Goal: Task Accomplishment & Management: Manage account settings

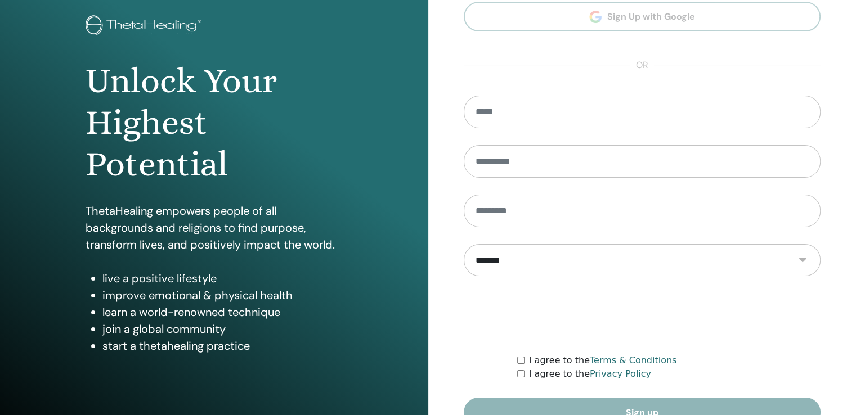
scroll to position [125, 0]
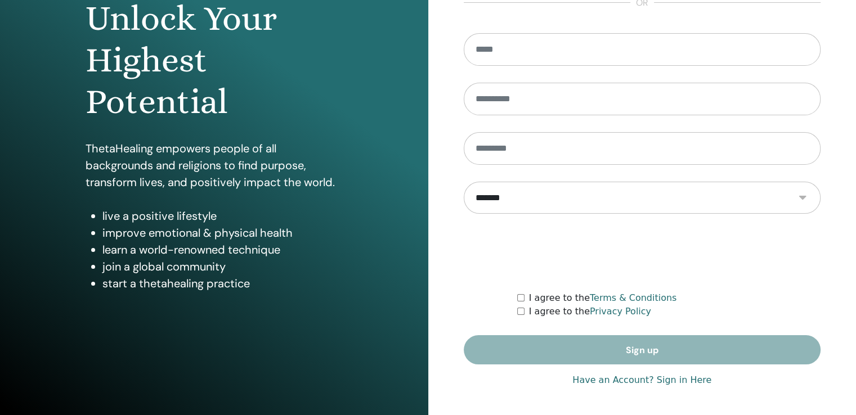
type input "**********"
click at [587, 378] on link "Have an Account? Sign in Here" at bounding box center [641, 381] width 139 height 14
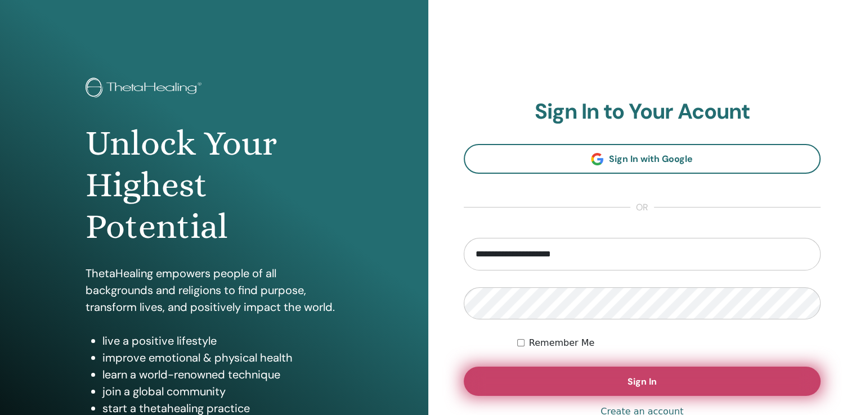
click at [586, 381] on button "Sign In" at bounding box center [642, 381] width 357 height 29
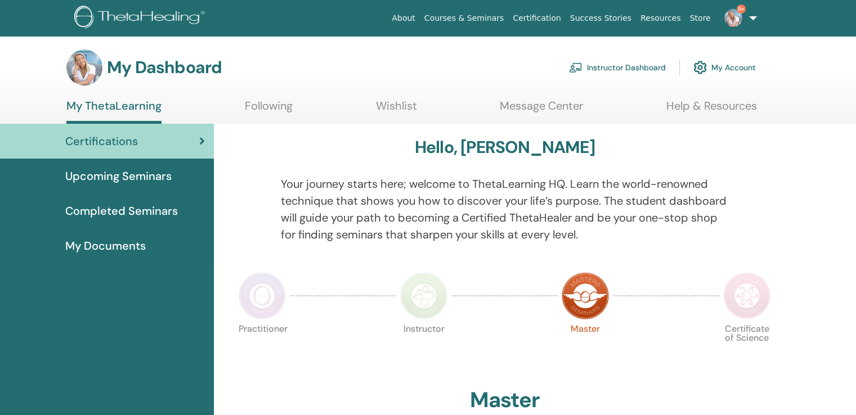
click at [600, 73] on link "Instructor Dashboard" at bounding box center [617, 67] width 97 height 25
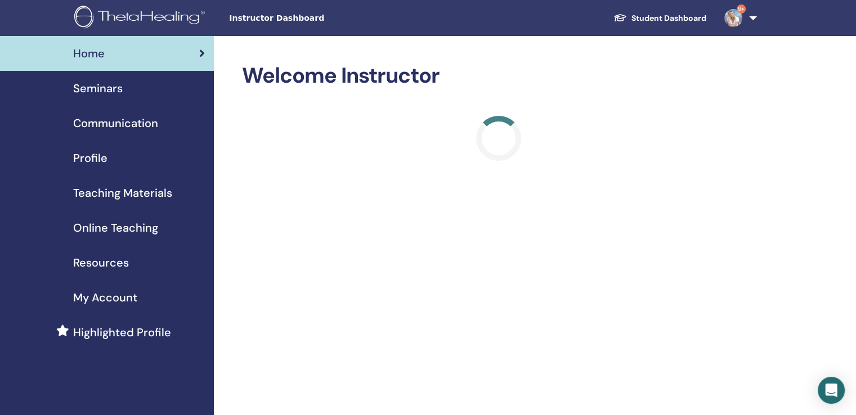
click at [104, 88] on span "Seminars" at bounding box center [98, 88] width 50 height 17
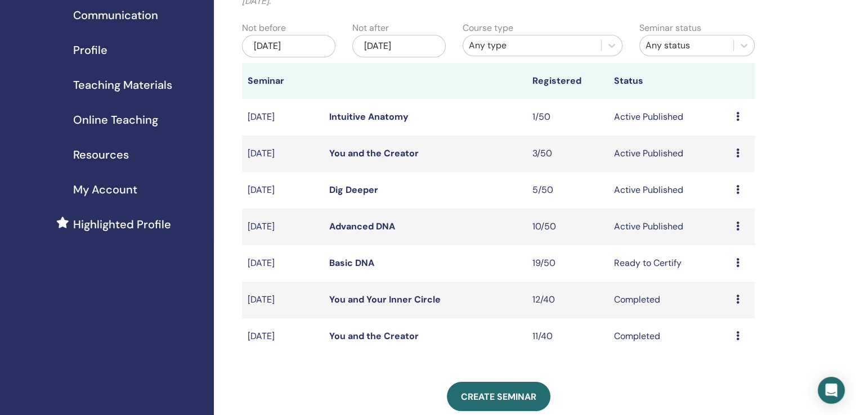
scroll to position [113, 0]
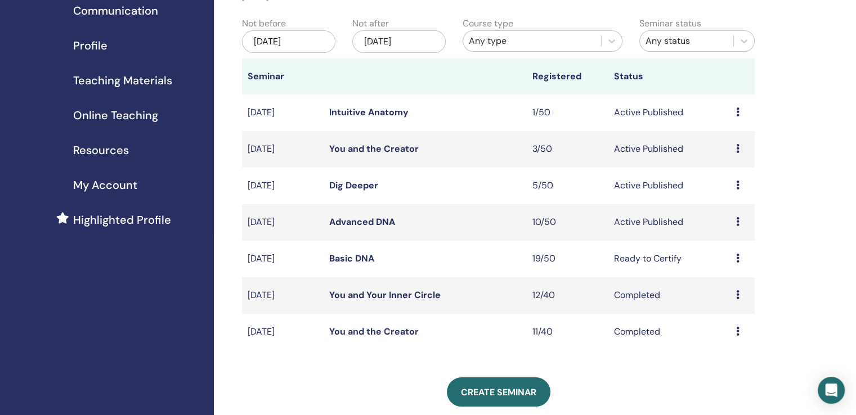
click at [738, 259] on icon at bounding box center [737, 258] width 3 height 9
click at [739, 302] on link "Attendees" at bounding box center [729, 303] width 43 height 12
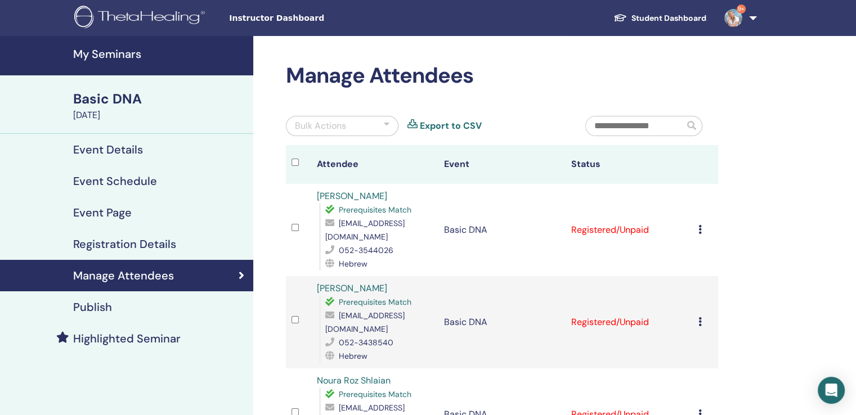
click at [700, 228] on icon at bounding box center [699, 229] width 3 height 9
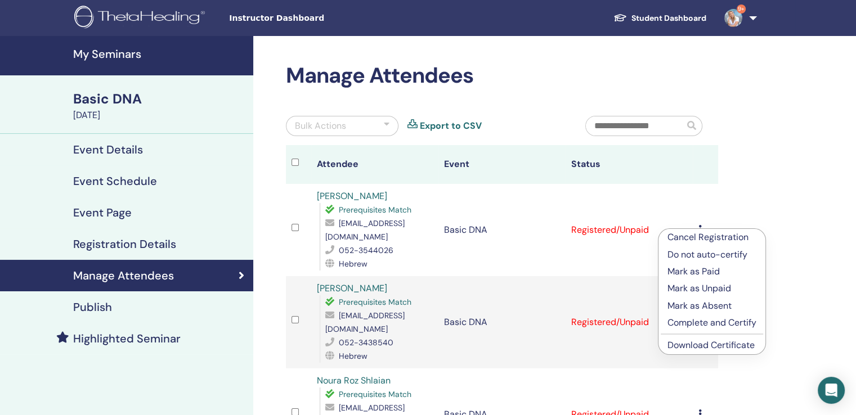
click at [708, 321] on p "Complete and Certify" at bounding box center [711, 323] width 89 height 14
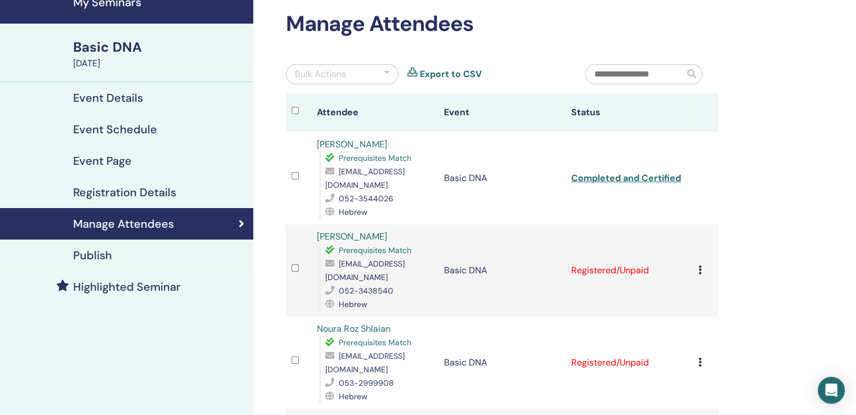
scroll to position [169, 0]
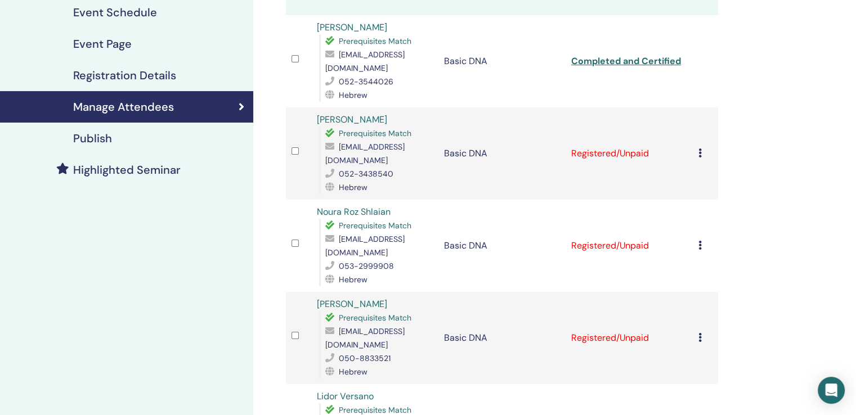
click at [698, 149] on icon at bounding box center [699, 153] width 3 height 9
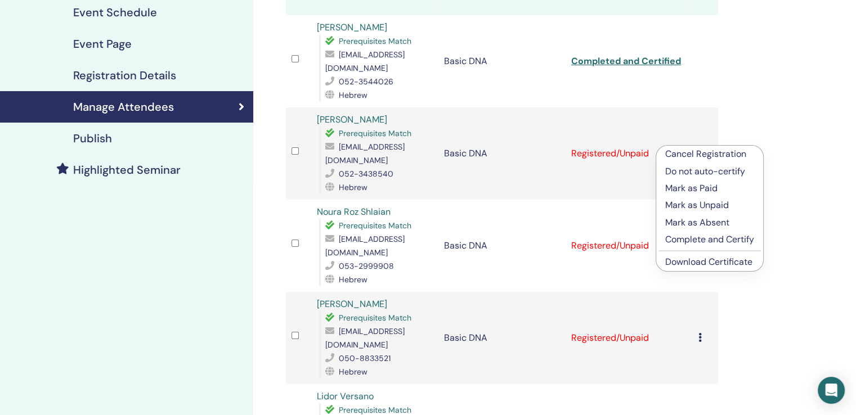
click at [697, 239] on p "Complete and Certify" at bounding box center [709, 240] width 89 height 14
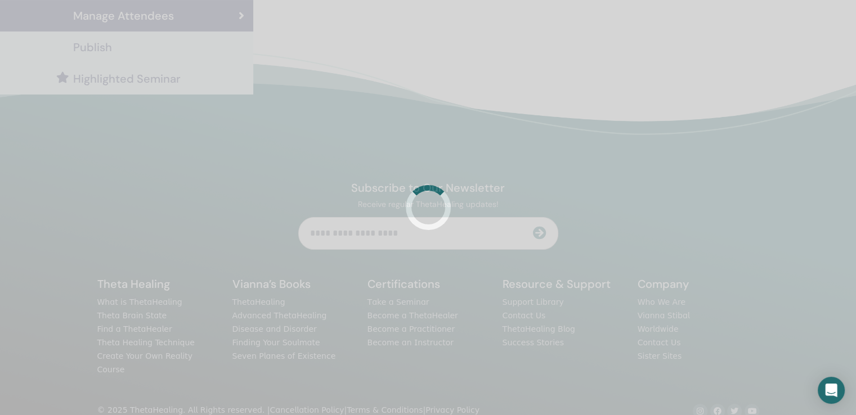
scroll to position [268, 0]
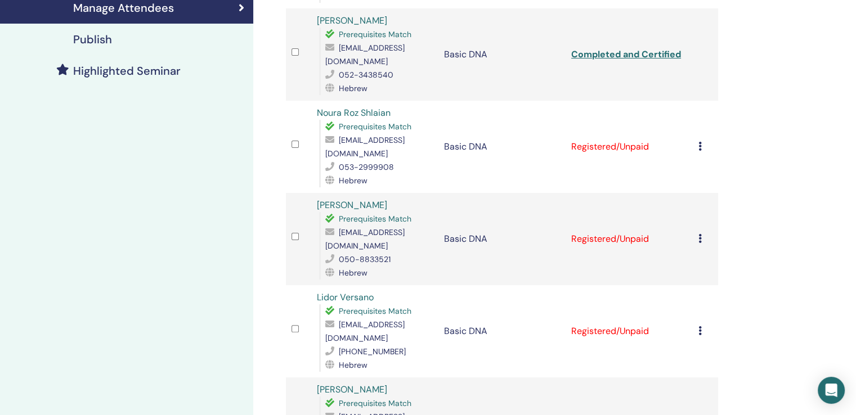
click at [705, 223] on td "Cancel Registration Do not auto-certify Mark as Paid Mark as Unpaid Mark as Abs…" at bounding box center [705, 239] width 25 height 92
click at [700, 234] on icon at bounding box center [699, 238] width 3 height 9
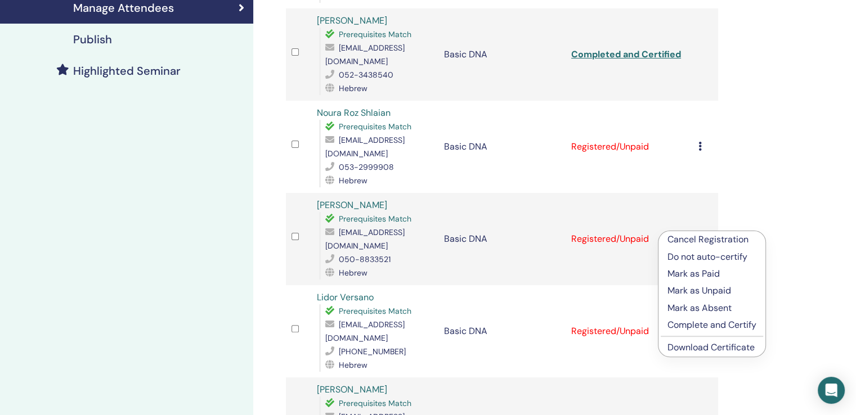
click at [702, 324] on p "Complete and Certify" at bounding box center [711, 325] width 89 height 14
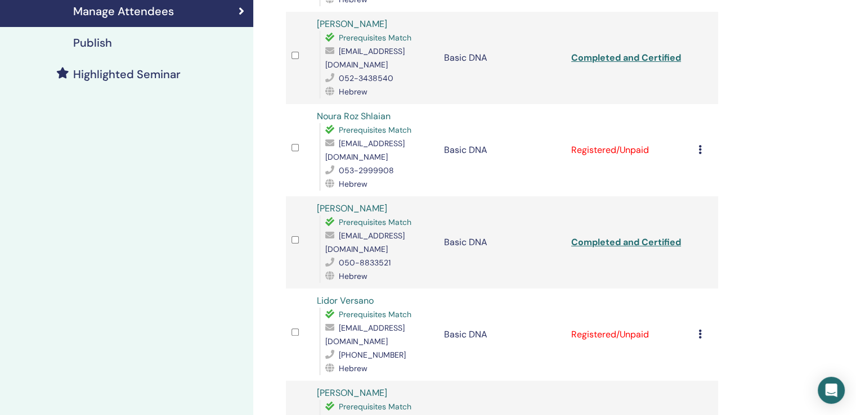
scroll to position [268, 0]
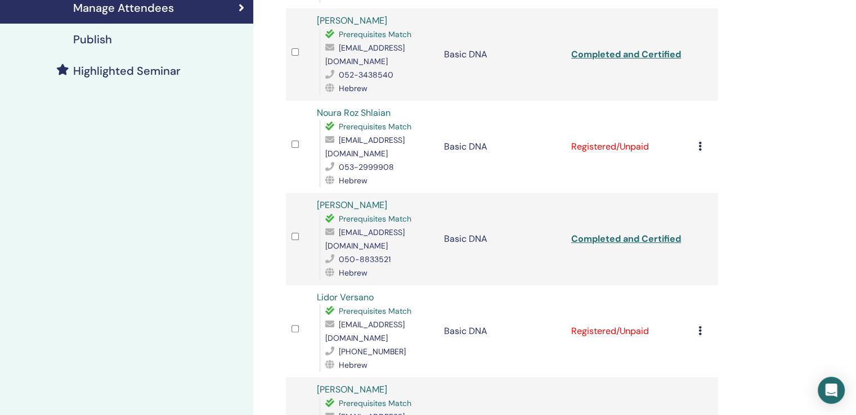
click at [699, 142] on icon at bounding box center [699, 146] width 3 height 9
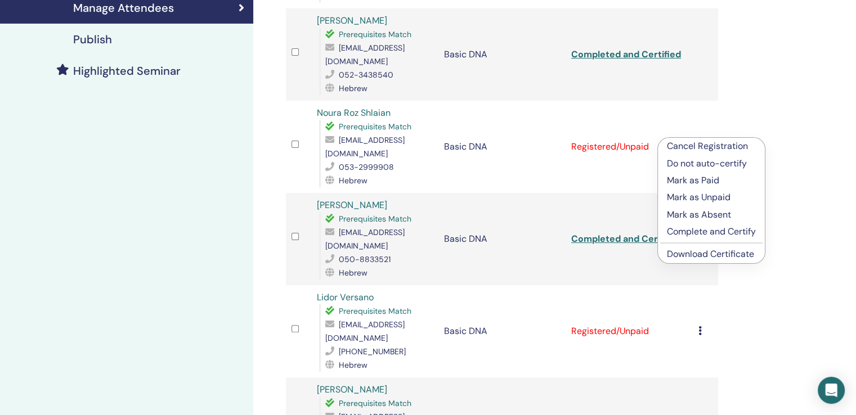
click at [701, 230] on p "Complete and Certify" at bounding box center [711, 232] width 89 height 14
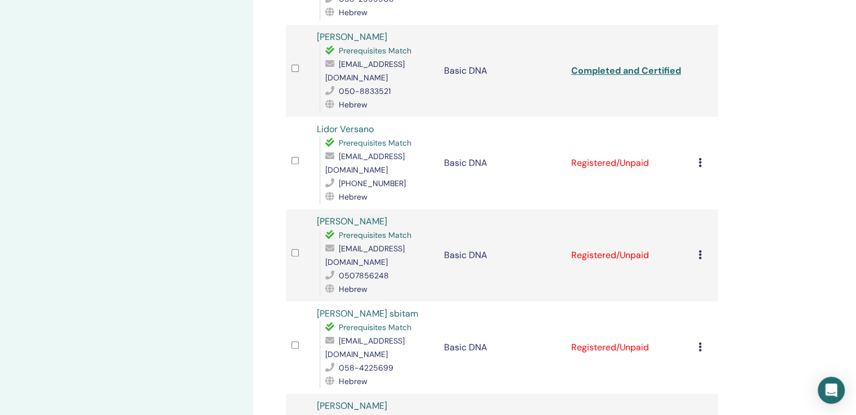
scroll to position [437, 0]
click at [702, 156] on div "Cancel Registration Do not auto-certify Mark as Paid Mark as Unpaid Mark as Abs…" at bounding box center [705, 163] width 14 height 14
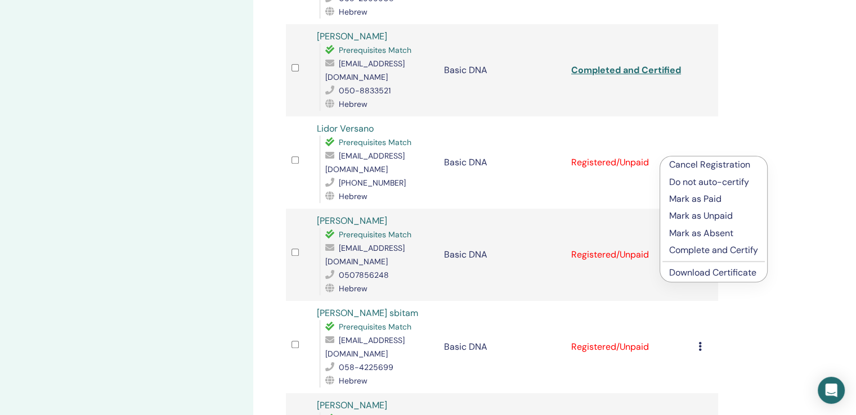
click at [707, 251] on p "Complete and Certify" at bounding box center [713, 251] width 89 height 14
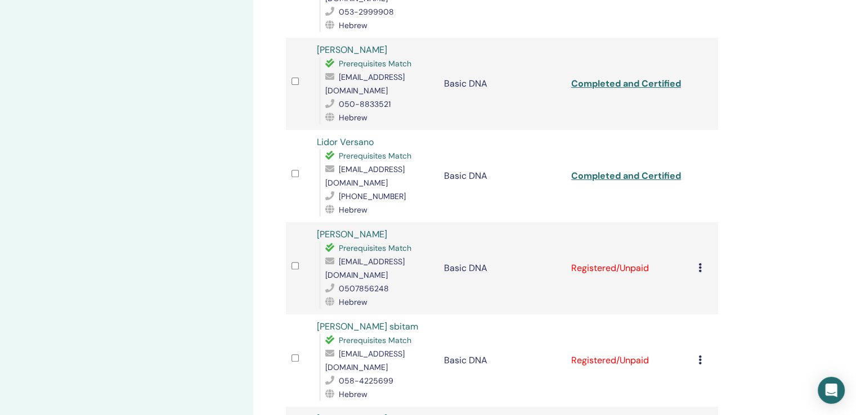
scroll to position [605, 0]
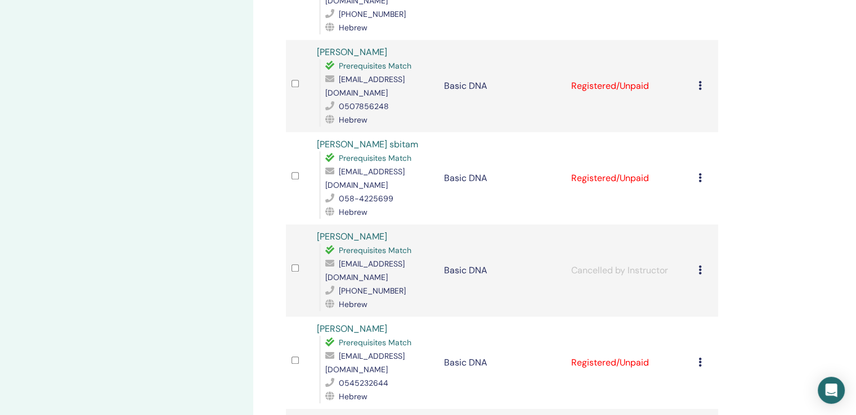
click at [702, 79] on div "Cancel Registration Do not auto-certify Mark as Paid Mark as Unpaid Mark as Abs…" at bounding box center [705, 86] width 14 height 14
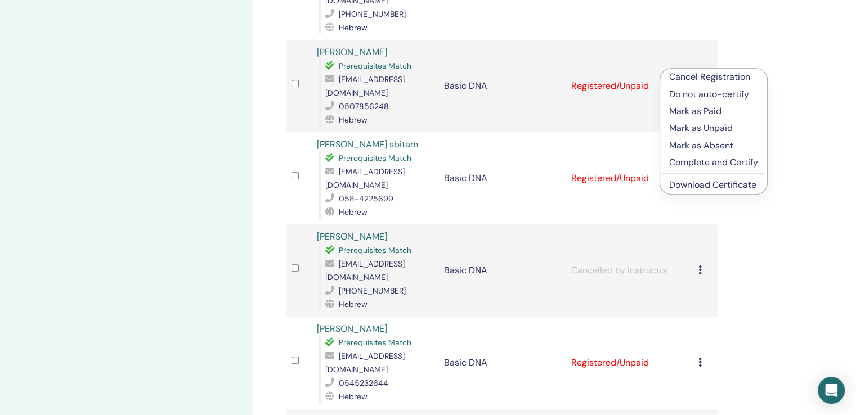
click at [707, 163] on p "Complete and Certify" at bounding box center [713, 163] width 89 height 14
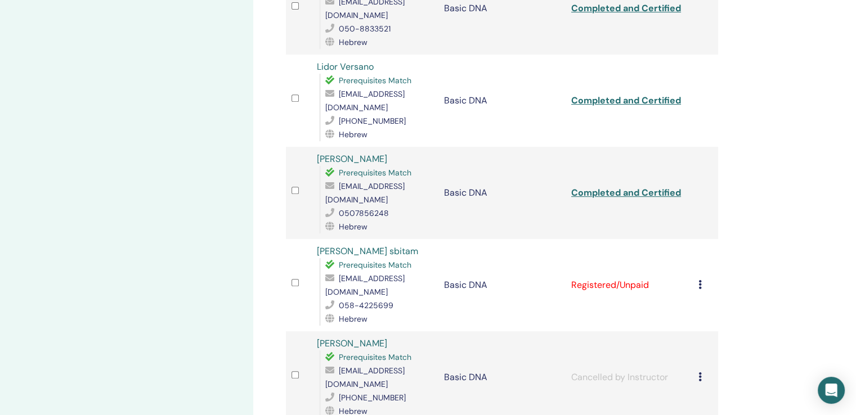
scroll to position [662, 0]
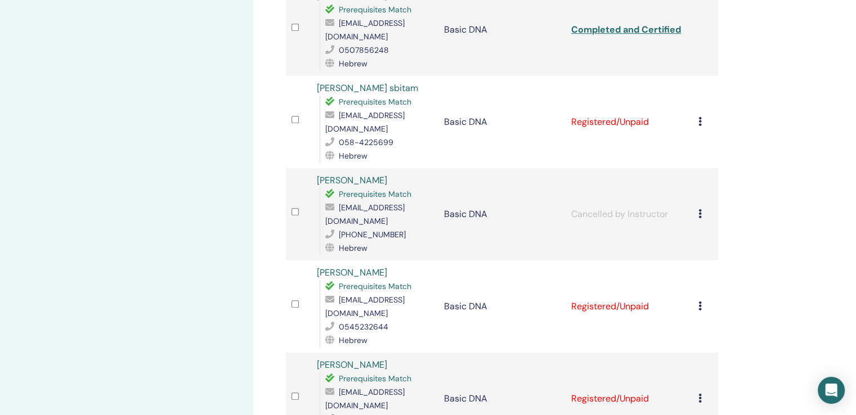
click at [701, 117] on icon at bounding box center [699, 121] width 3 height 9
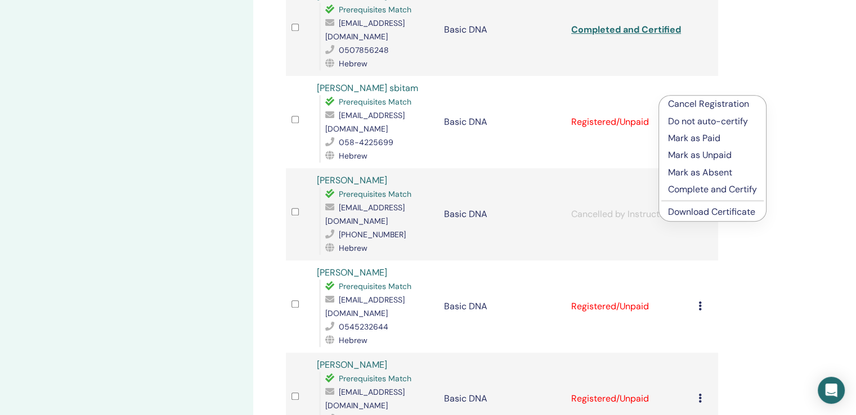
click at [702, 186] on p "Complete and Certify" at bounding box center [712, 190] width 89 height 14
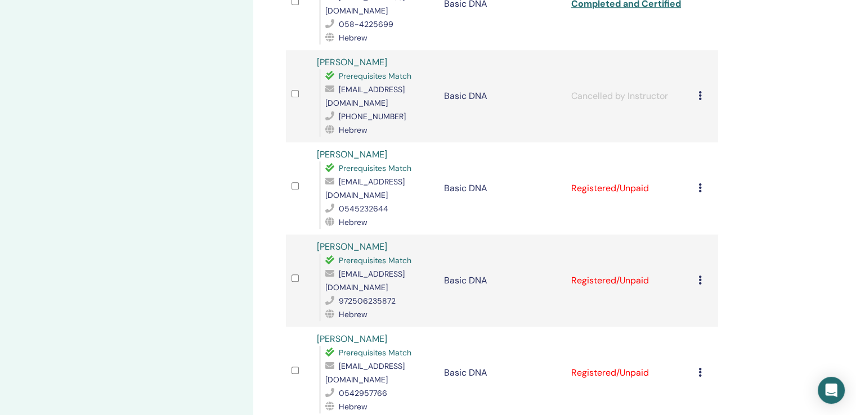
scroll to position [887, 0]
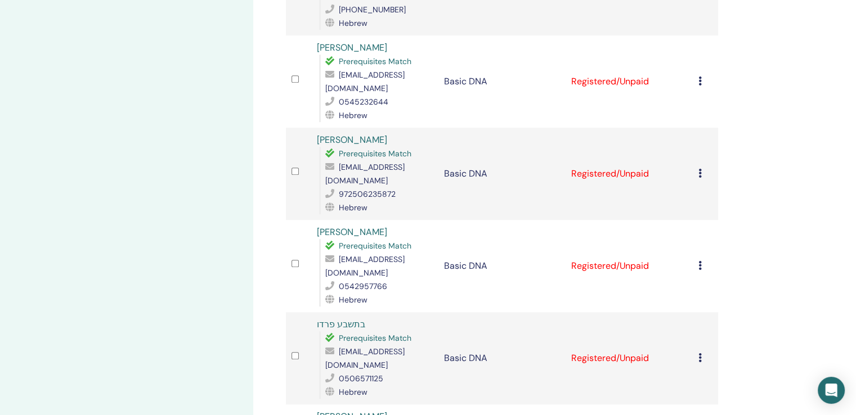
click at [698, 77] on icon at bounding box center [699, 81] width 3 height 9
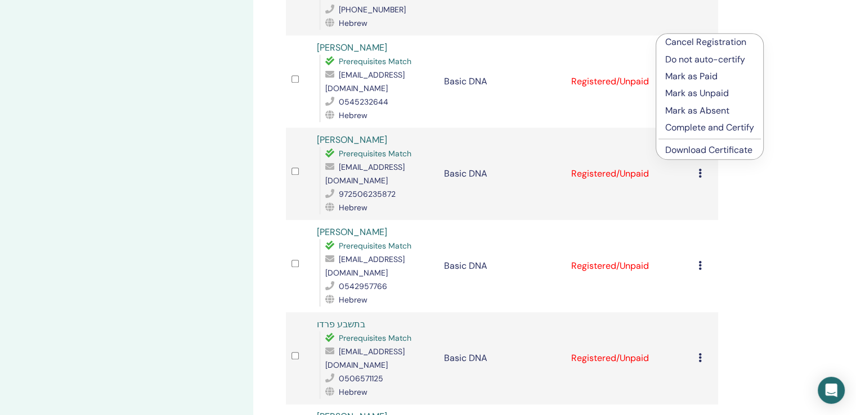
click at [706, 125] on p "Complete and Certify" at bounding box center [709, 128] width 89 height 14
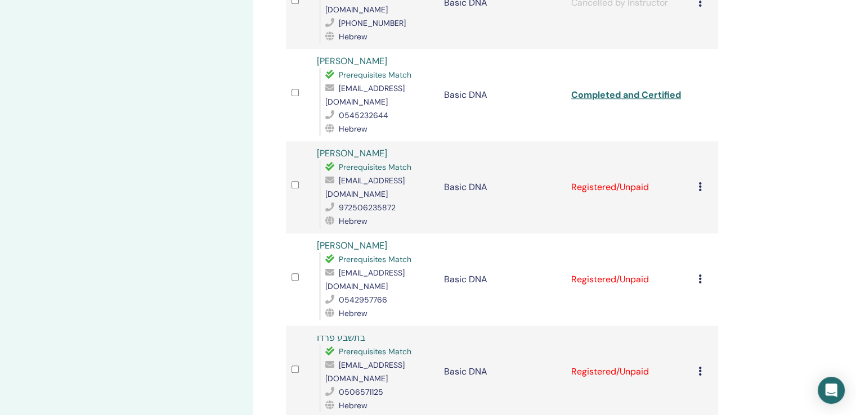
scroll to position [887, 0]
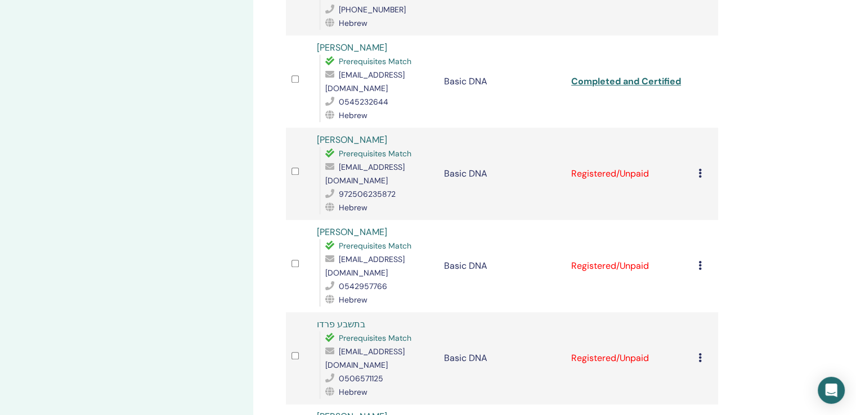
click at [702, 167] on div "Cancel Registration Do not auto-certify Mark as Paid Mark as Unpaid Mark as Abs…" at bounding box center [705, 174] width 14 height 14
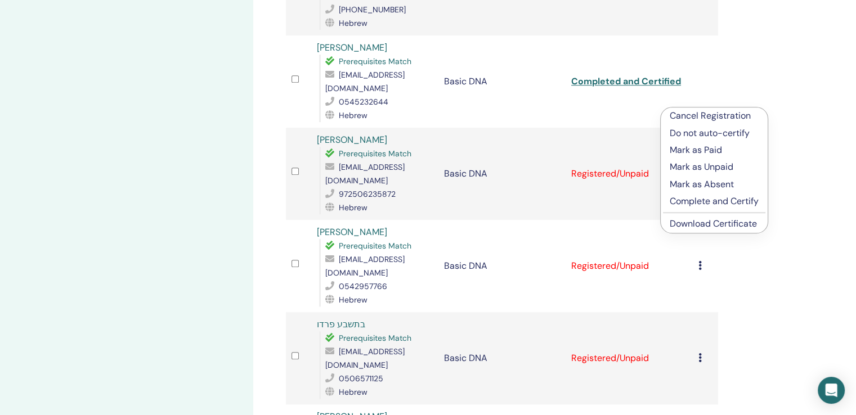
click at [709, 201] on p "Complete and Certify" at bounding box center [714, 202] width 89 height 14
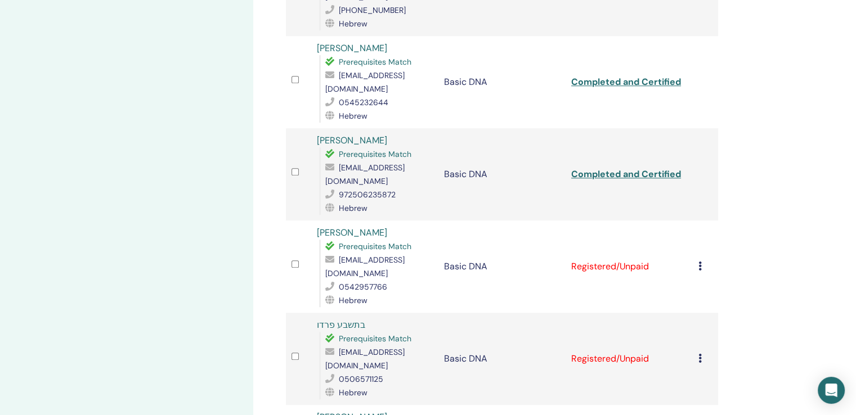
scroll to position [887, 0]
click at [701, 261] on icon at bounding box center [699, 265] width 3 height 9
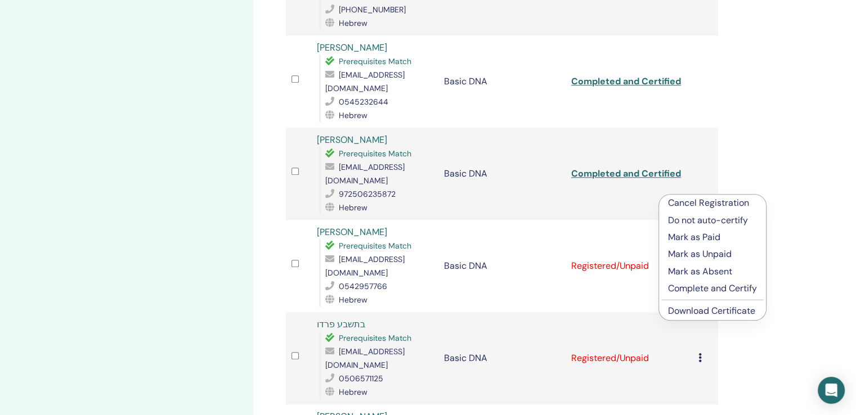
click at [718, 294] on p "Complete and Certify" at bounding box center [712, 289] width 89 height 14
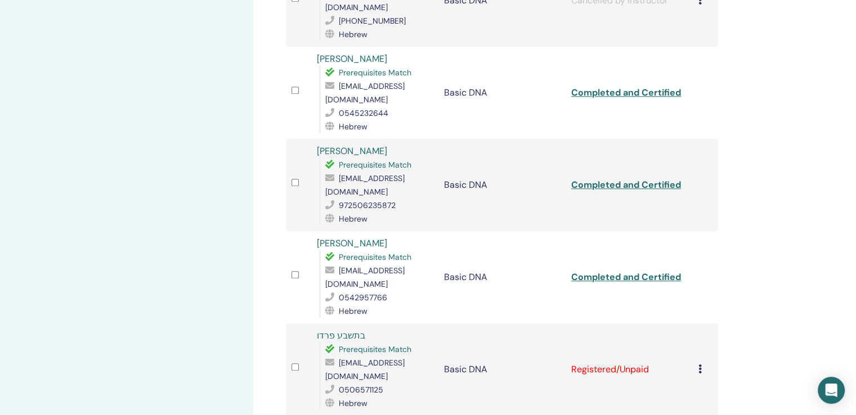
scroll to position [999, 0]
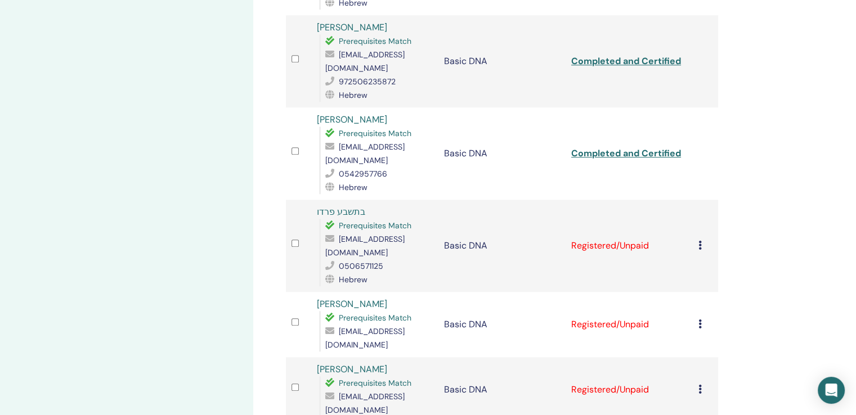
click at [698, 241] on icon at bounding box center [699, 245] width 3 height 9
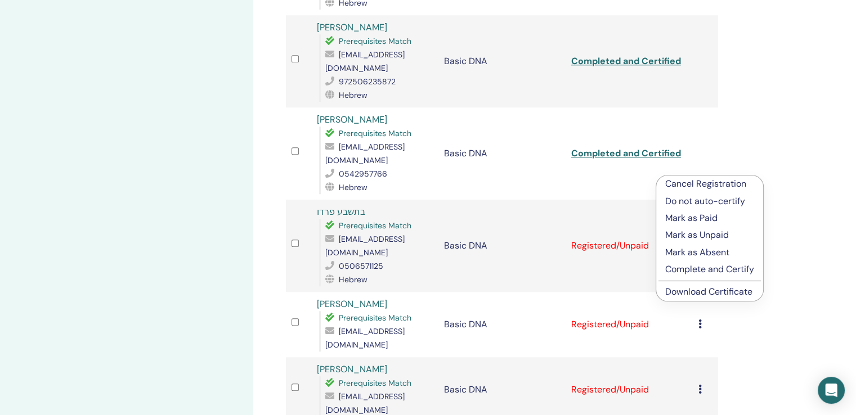
click at [713, 267] on p "Complete and Certify" at bounding box center [709, 270] width 89 height 14
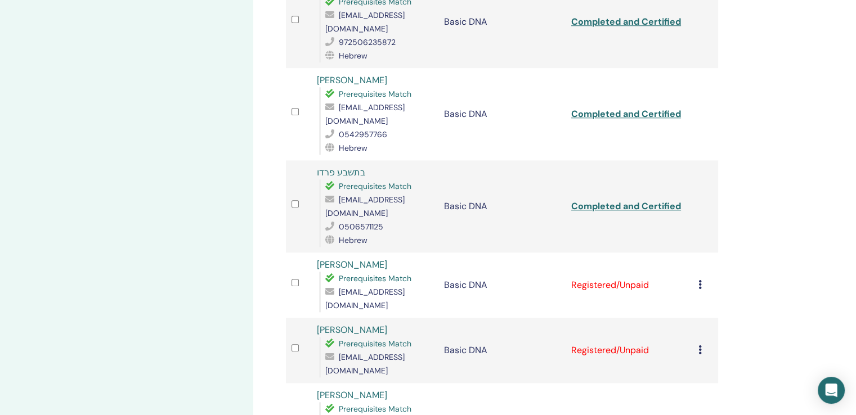
scroll to position [1112, 0]
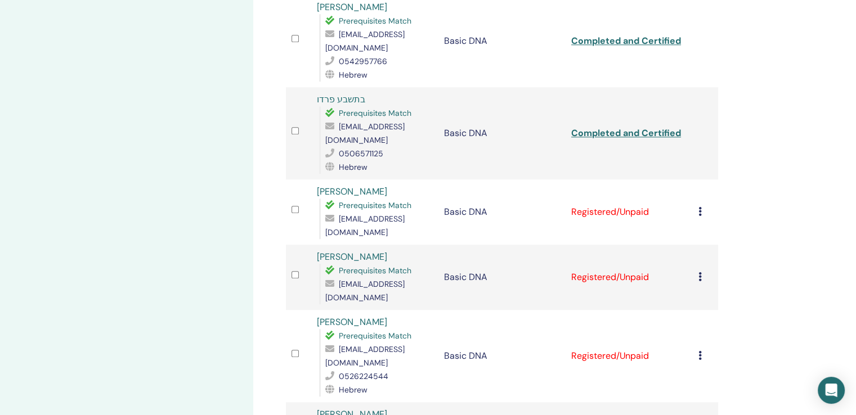
click at [700, 207] on icon at bounding box center [699, 211] width 3 height 9
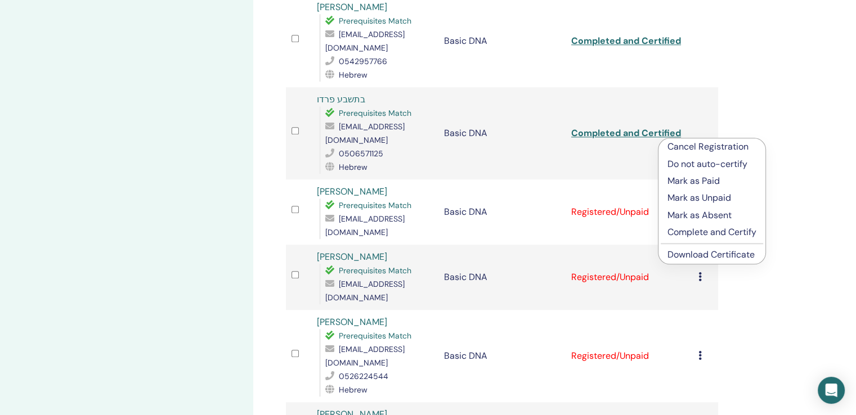
click at [709, 232] on p "Complete and Certify" at bounding box center [711, 233] width 89 height 14
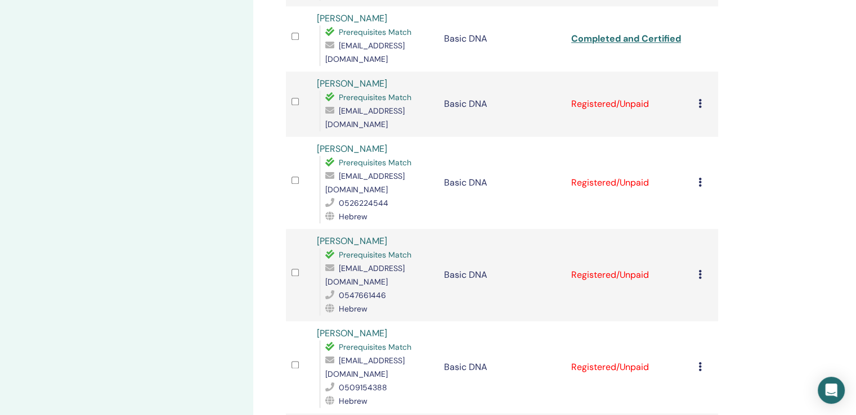
scroll to position [1294, 0]
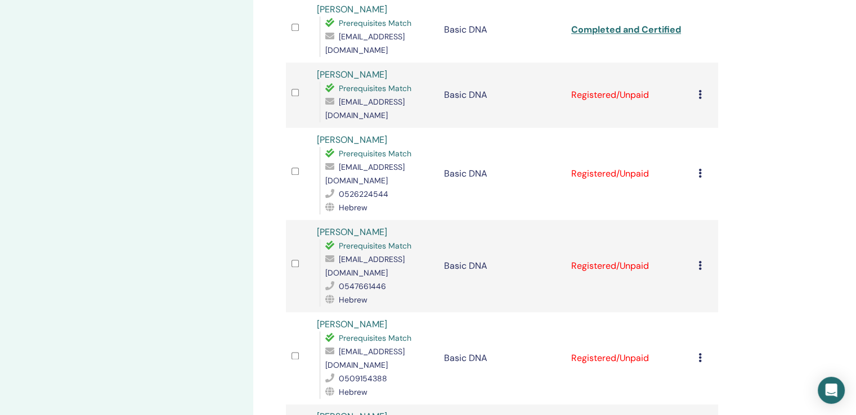
click at [700, 90] on icon at bounding box center [699, 94] width 3 height 9
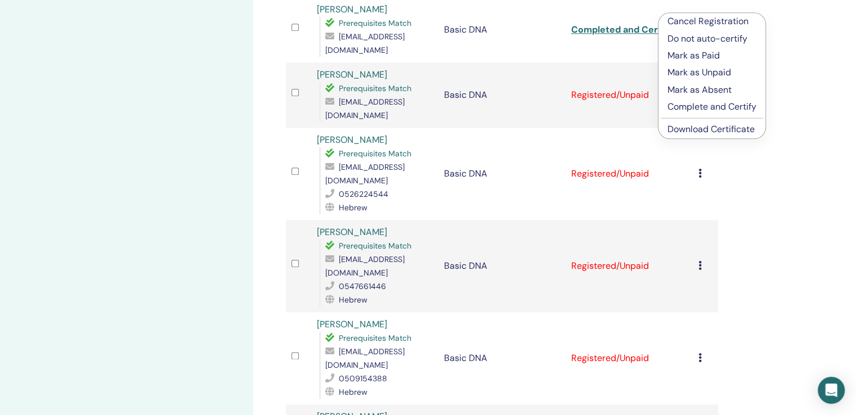
click at [699, 113] on p "Complete and Certify" at bounding box center [711, 107] width 89 height 14
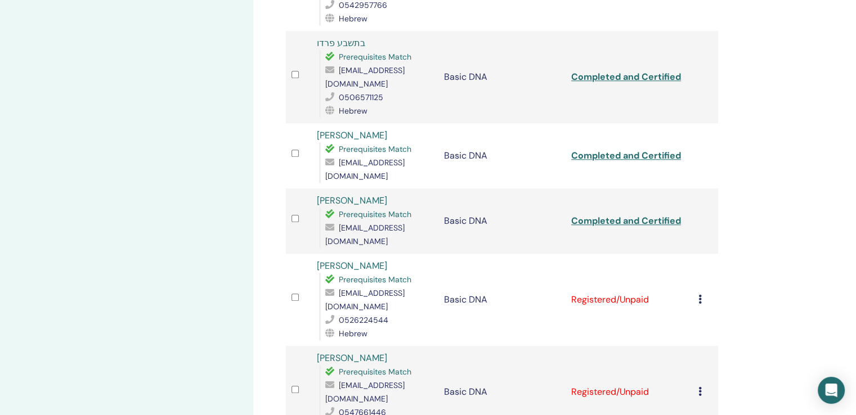
scroll to position [1393, 0]
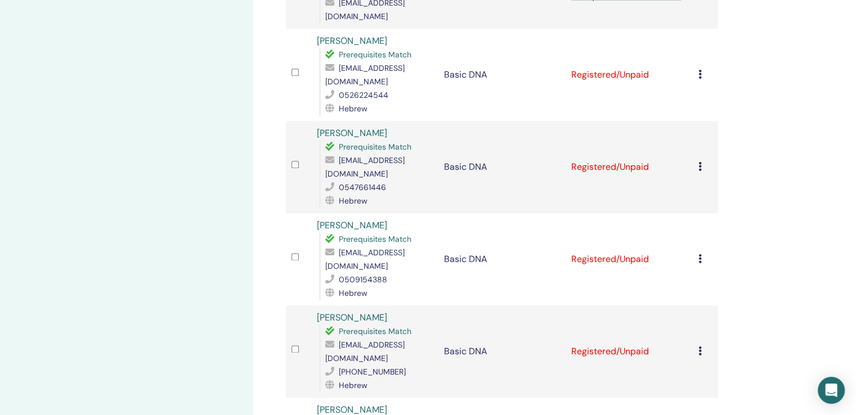
click at [699, 162] on icon at bounding box center [699, 166] width 3 height 9
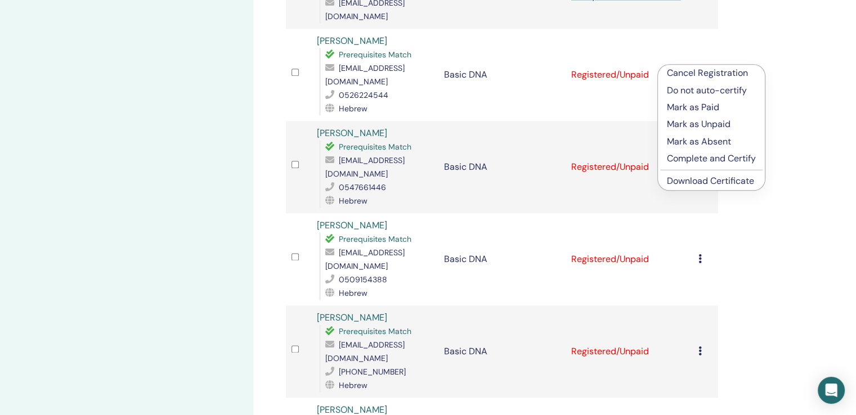
click at [700, 156] on p "Complete and Certify" at bounding box center [711, 159] width 89 height 14
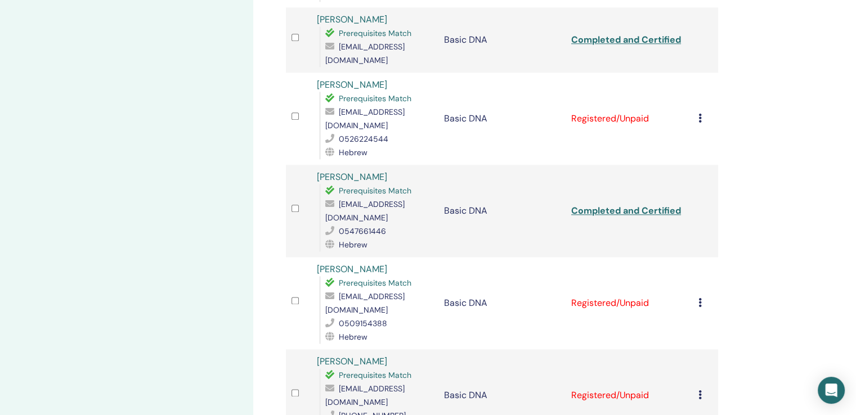
scroll to position [1449, 0]
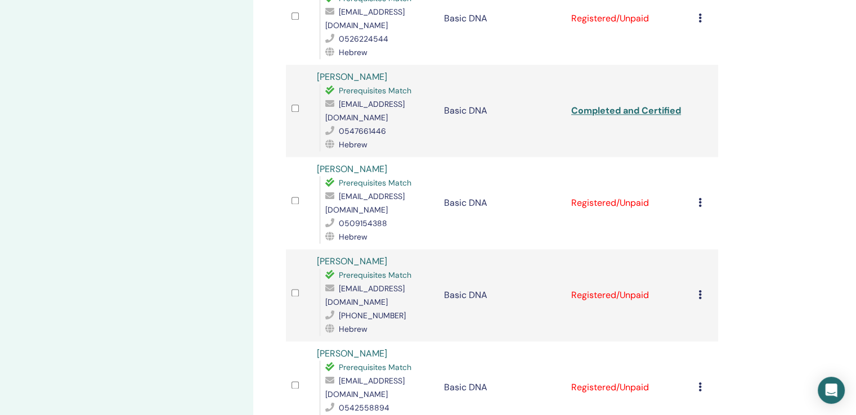
click at [696, 157] on td "Cancel Registration Do not auto-certify Mark as Paid Mark as Unpaid Mark as Abs…" at bounding box center [705, 203] width 25 height 92
click at [698, 198] on icon at bounding box center [699, 202] width 3 height 9
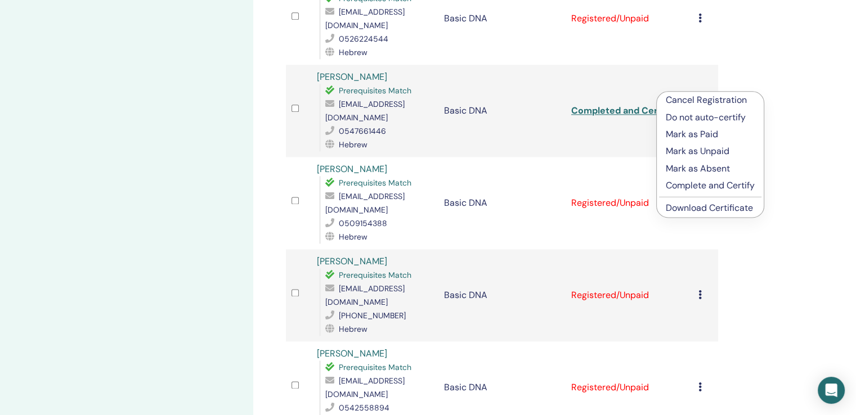
click at [707, 181] on p "Complete and Certify" at bounding box center [710, 186] width 89 height 14
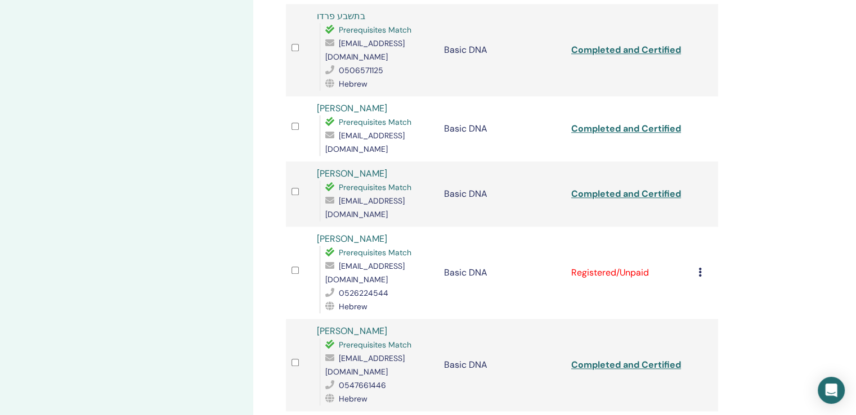
scroll to position [1337, 0]
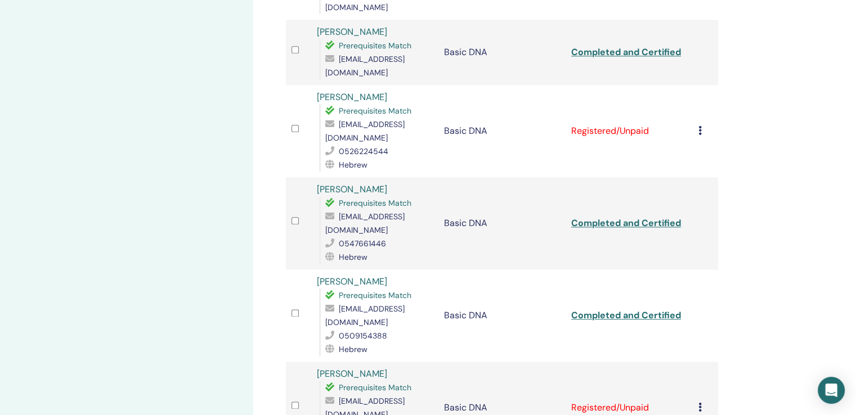
click at [698, 126] on icon at bounding box center [699, 130] width 3 height 9
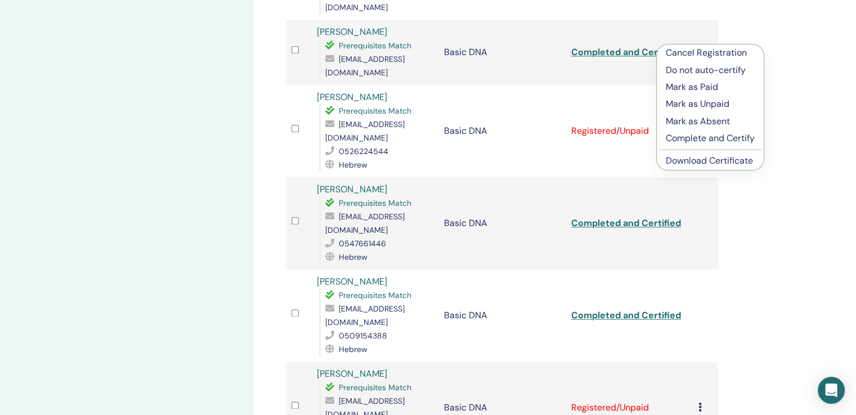
click at [702, 139] on p "Complete and Certify" at bounding box center [710, 139] width 89 height 14
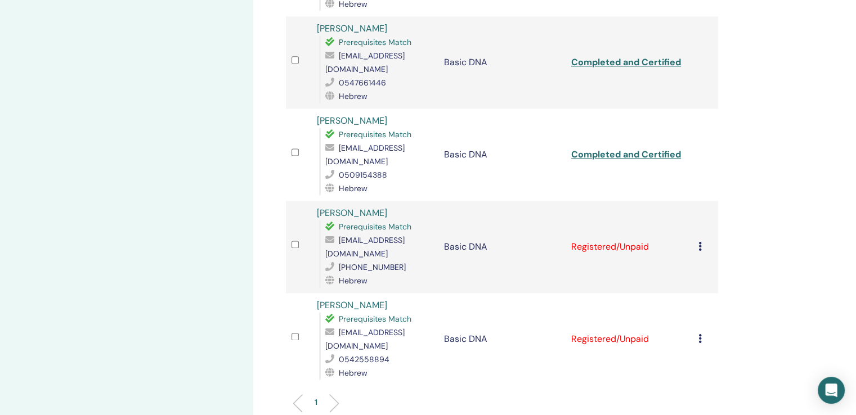
scroll to position [1562, 0]
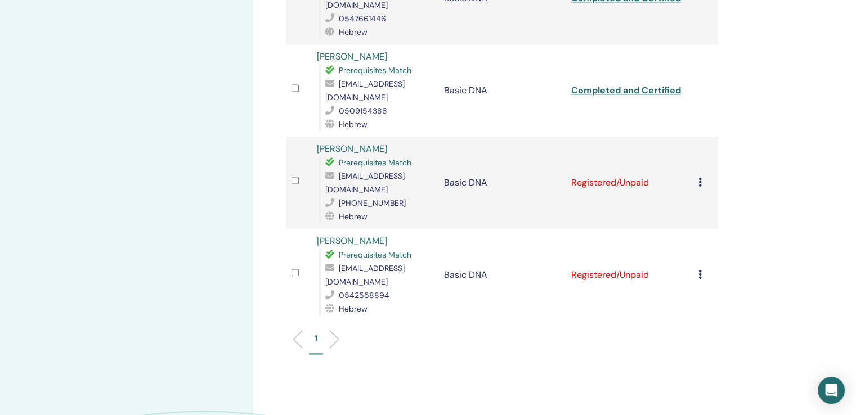
click at [695, 137] on td "Cancel Registration Do not auto-certify Mark as Paid Mark as Unpaid Mark as Abs…" at bounding box center [705, 183] width 25 height 92
click at [698, 178] on icon at bounding box center [699, 182] width 3 height 9
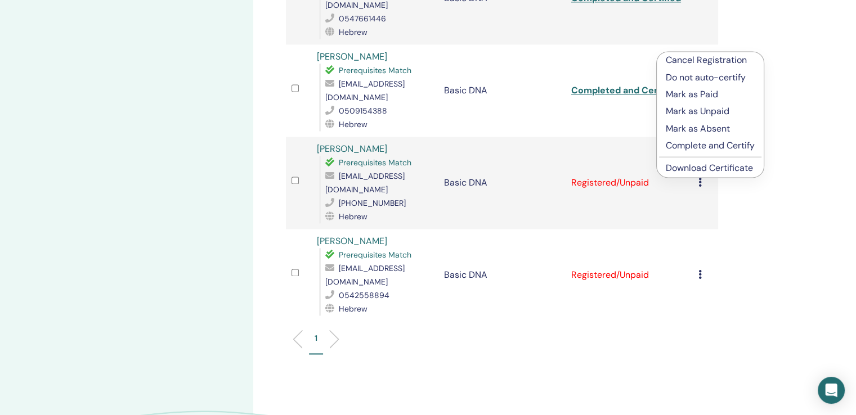
click at [709, 145] on p "Complete and Certify" at bounding box center [710, 146] width 89 height 14
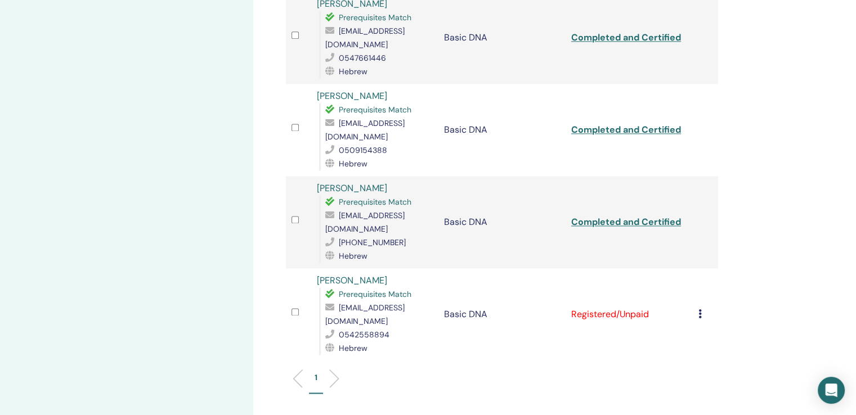
scroll to position [1674, 0]
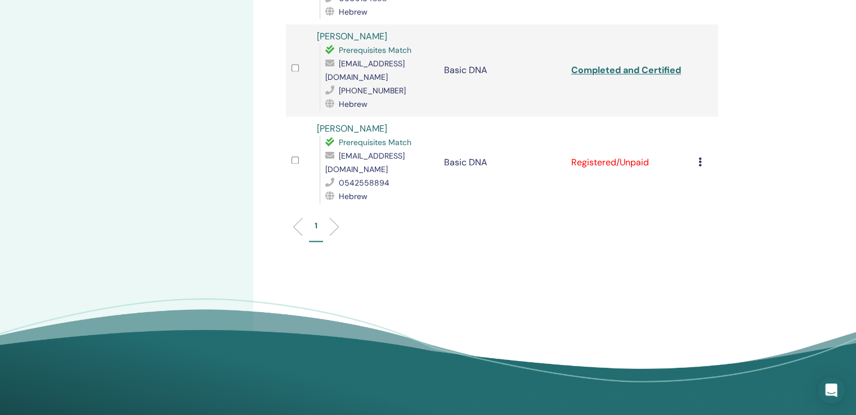
click at [698, 158] on icon at bounding box center [699, 162] width 3 height 9
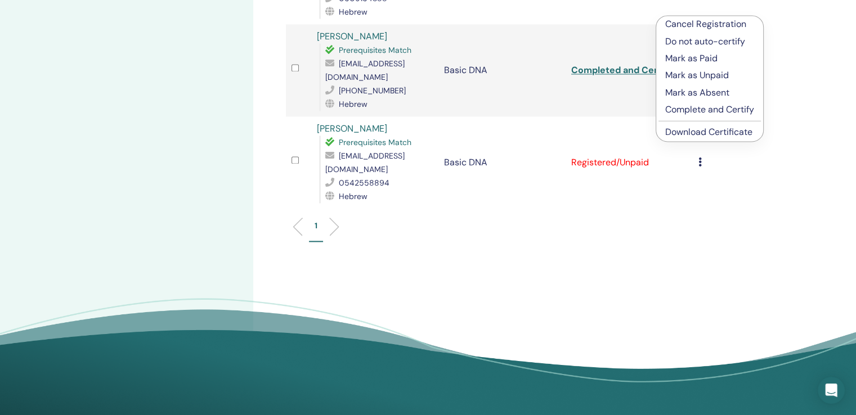
click at [704, 107] on p "Complete and Certify" at bounding box center [709, 110] width 89 height 14
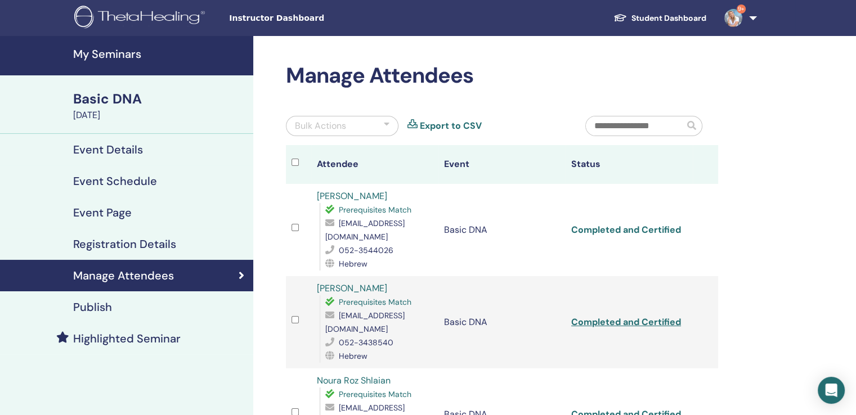
click at [668, 230] on link "Completed and Certified" at bounding box center [626, 230] width 110 height 12
click at [644, 316] on link "Completed and Certified" at bounding box center [626, 322] width 110 height 12
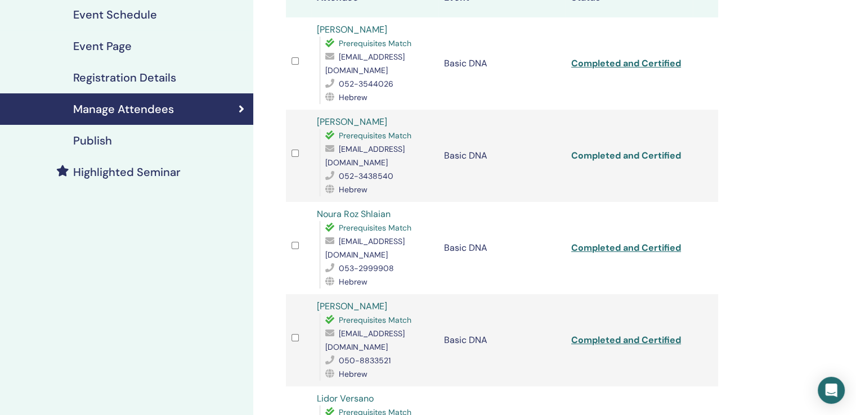
scroll to position [169, 0]
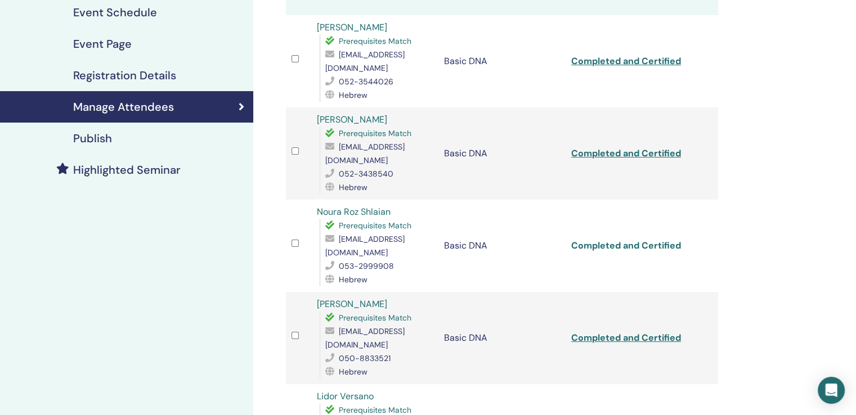
click at [660, 240] on link "Completed and Certified" at bounding box center [626, 246] width 110 height 12
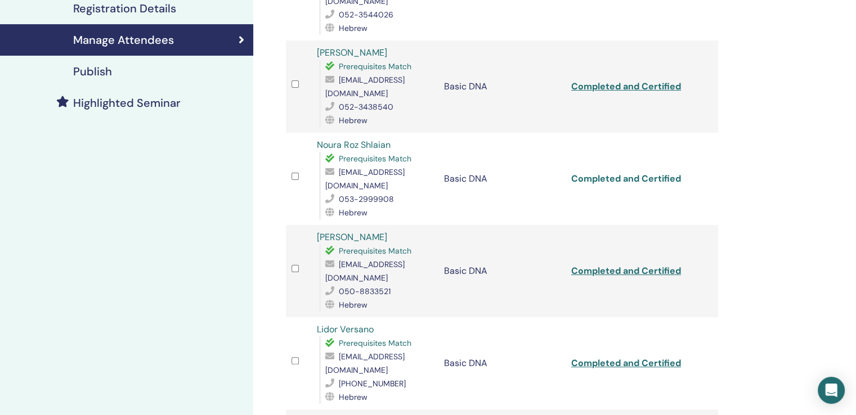
scroll to position [338, 0]
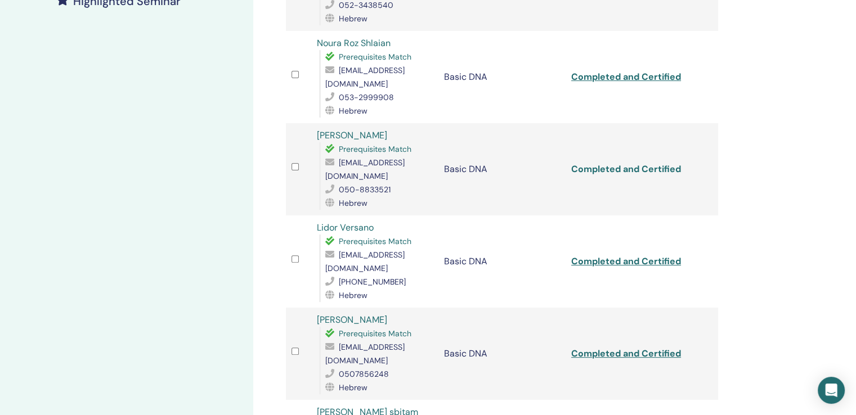
click at [628, 163] on link "Completed and Certified" at bounding box center [626, 169] width 110 height 12
click at [663, 255] on link "Completed and Certified" at bounding box center [626, 261] width 110 height 12
click at [662, 348] on link "Completed and Certified" at bounding box center [626, 354] width 110 height 12
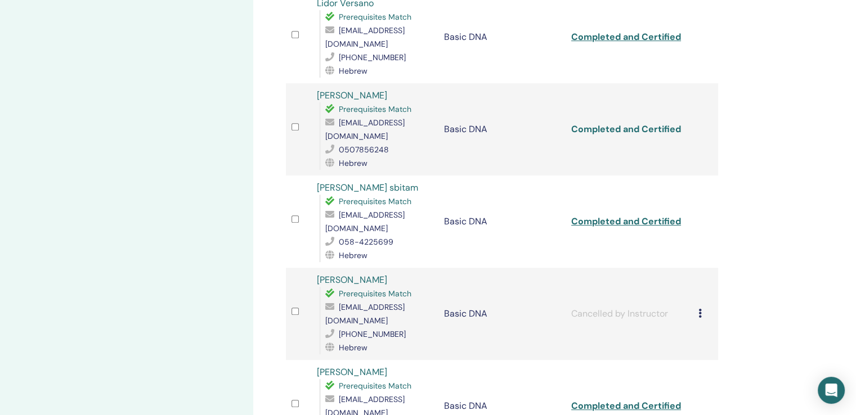
scroll to position [563, 0]
click at [654, 186] on td "Completed and Certified" at bounding box center [628, 221] width 127 height 92
click at [655, 215] on link "Completed and Certified" at bounding box center [626, 221] width 110 height 12
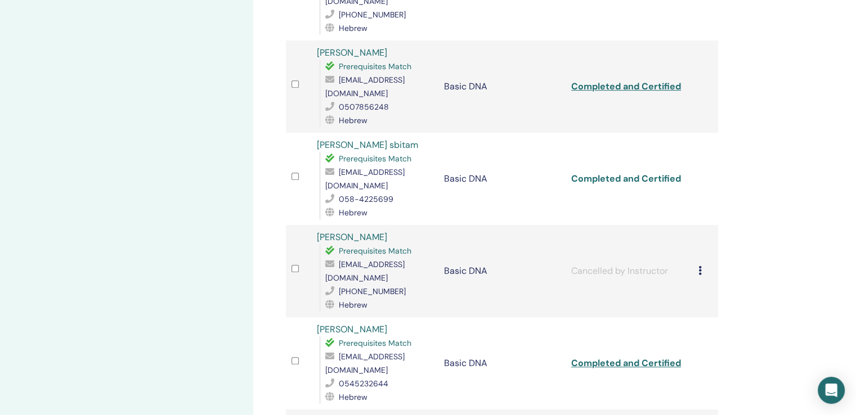
scroll to position [731, 0]
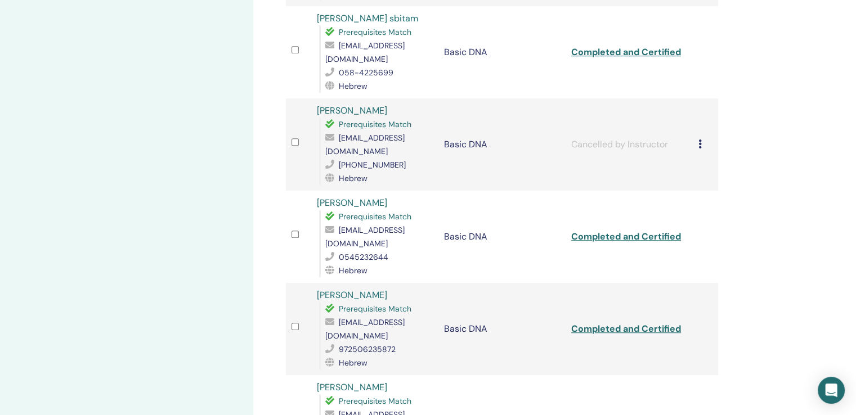
click at [766, 177] on div "Manage Attendees Bulk Actions Export to CSV Attendee Event Status Yaffa Serdia …" at bounding box center [538, 329] width 571 height 2049
click at [659, 231] on link "Completed and Certified" at bounding box center [626, 237] width 110 height 12
click at [674, 323] on link "Completed and Certified" at bounding box center [626, 329] width 110 height 12
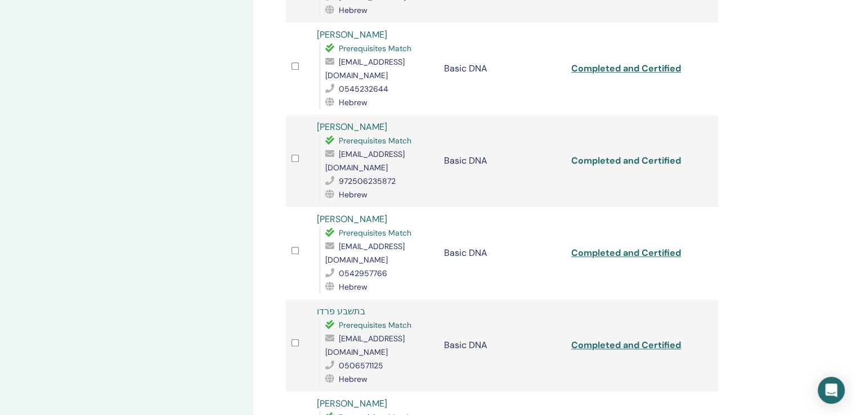
scroll to position [900, 0]
click at [675, 246] on link "Completed and Certified" at bounding box center [626, 252] width 110 height 12
click at [668, 339] on link "Completed and Certified" at bounding box center [626, 345] width 110 height 12
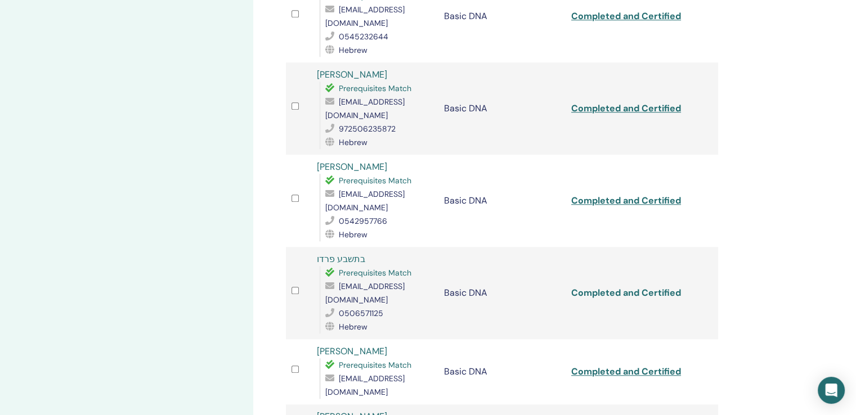
scroll to position [1013, 0]
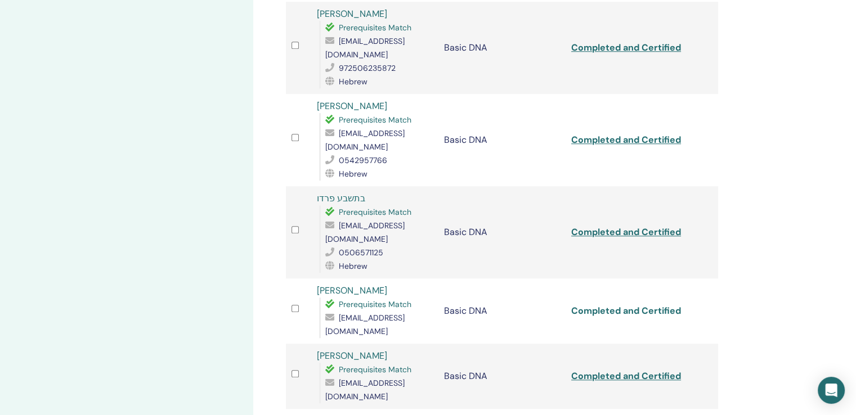
click at [657, 305] on link "Completed and Certified" at bounding box center [626, 311] width 110 height 12
click at [765, 234] on div "Manage Attendees Bulk Actions Export to CSV Attendee Event Status Yaffa Serdia …" at bounding box center [538, 47] width 571 height 2049
click at [822, 253] on div "Manage Attendees Bulk Actions Export to CSV Attendee Event Status Yaffa Serdia …" at bounding box center [538, 47] width 571 height 2049
click at [754, 242] on div "Manage Attendees Bulk Actions Export to CSV Attendee Event Status Yaffa Serdia …" at bounding box center [538, 47] width 571 height 2049
click at [762, 266] on div "Manage Attendees Bulk Actions Export to CSV Attendee Event Status Yaffa Serdia …" at bounding box center [538, 47] width 571 height 2049
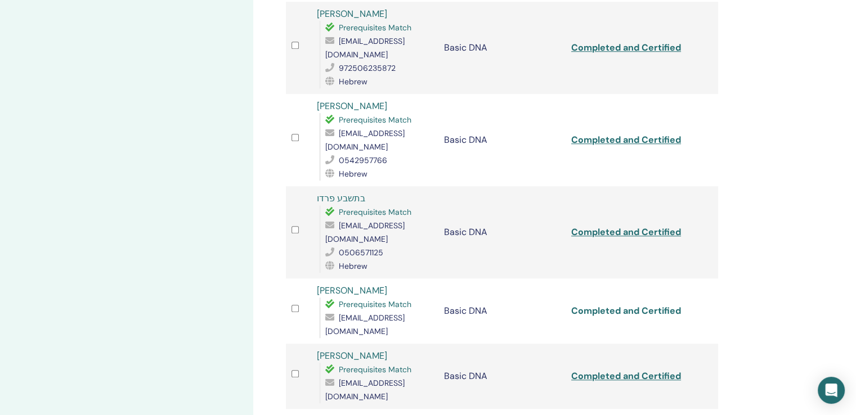
click at [666, 305] on link "Completed and Certified" at bounding box center [626, 311] width 110 height 12
drag, startPoint x: 674, startPoint y: 296, endPoint x: 693, endPoint y: 285, distance: 22.2
click at [674, 370] on link "Completed and Certified" at bounding box center [626, 376] width 110 height 12
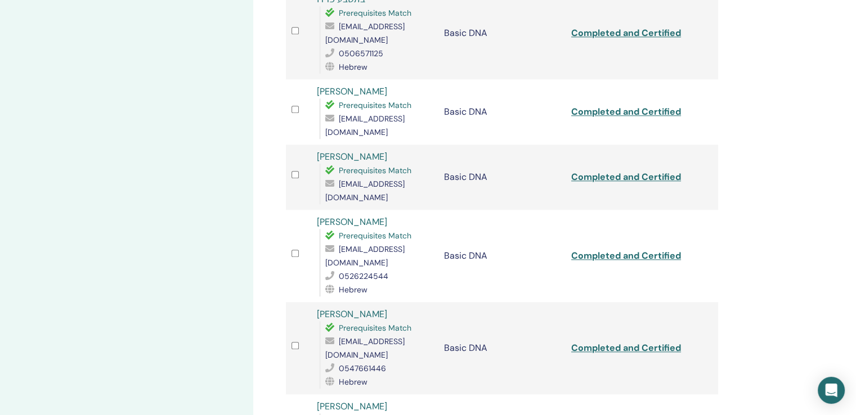
scroll to position [1238, 0]
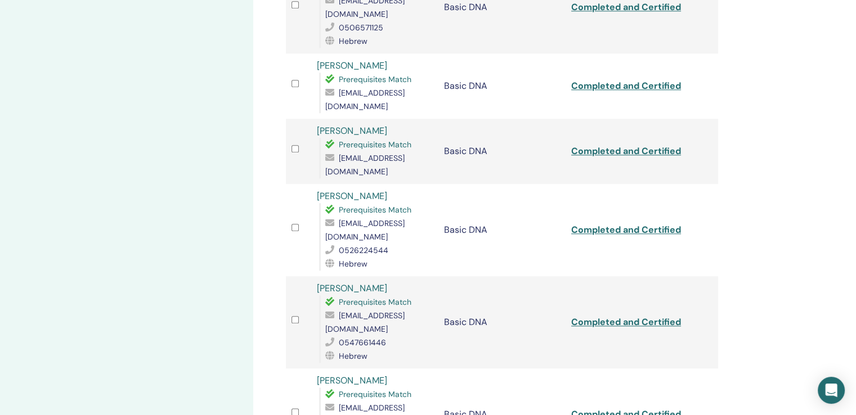
click at [631, 408] on link "Completed and Certified" at bounding box center [626, 414] width 110 height 12
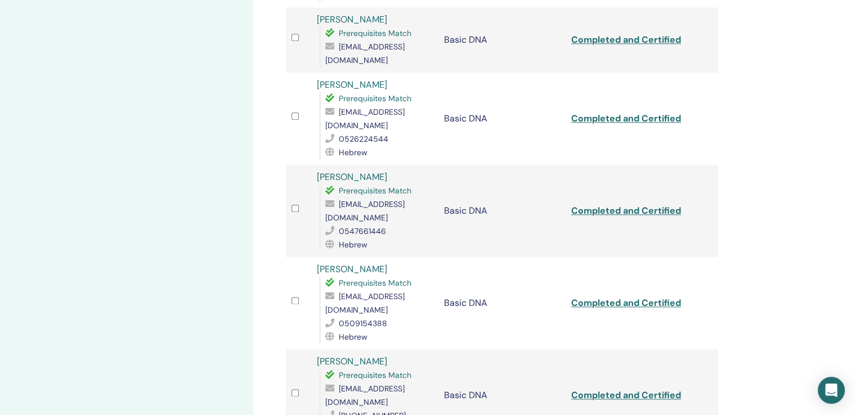
scroll to position [1350, 0]
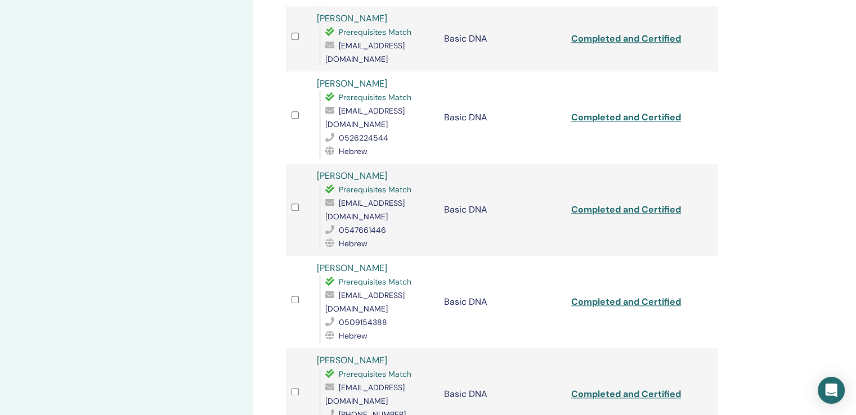
click at [666, 388] on link "Completed and Certified" at bounding box center [626, 394] width 110 height 12
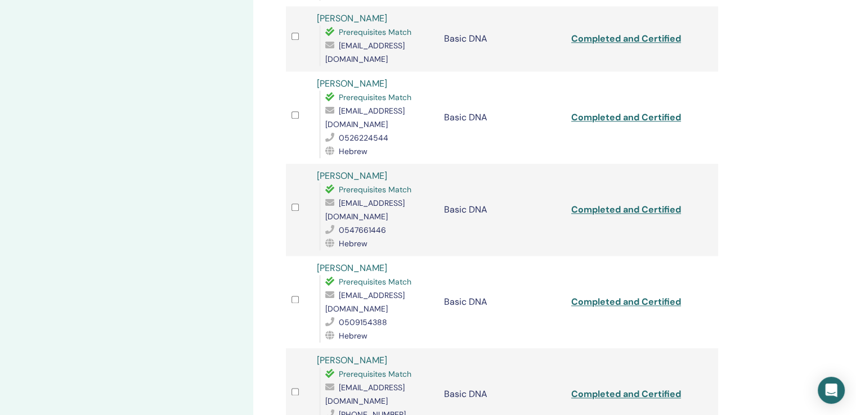
click at [668, 388] on link "Completed and Certified" at bounding box center [626, 394] width 110 height 12
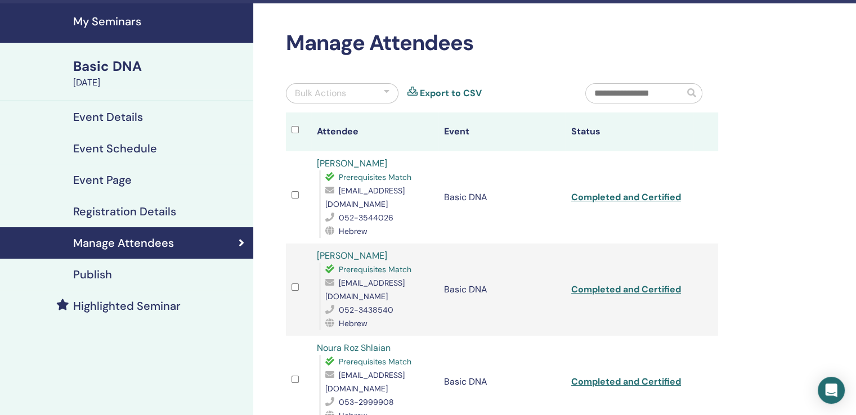
scroll to position [0, 0]
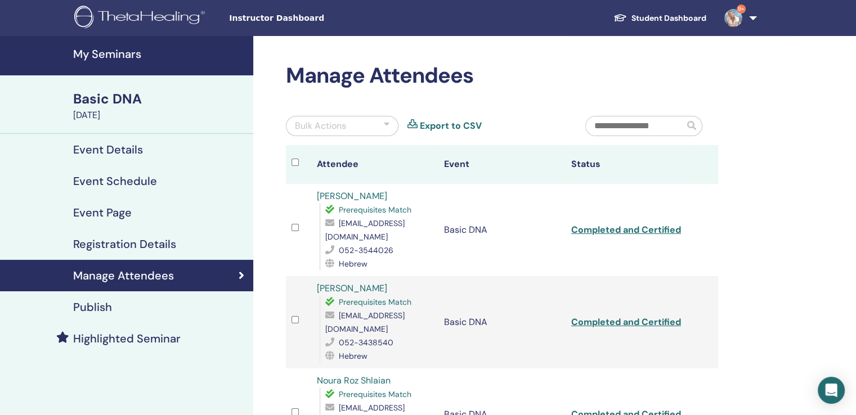
click at [115, 55] on h4 "My Seminars" at bounding box center [159, 54] width 173 height 14
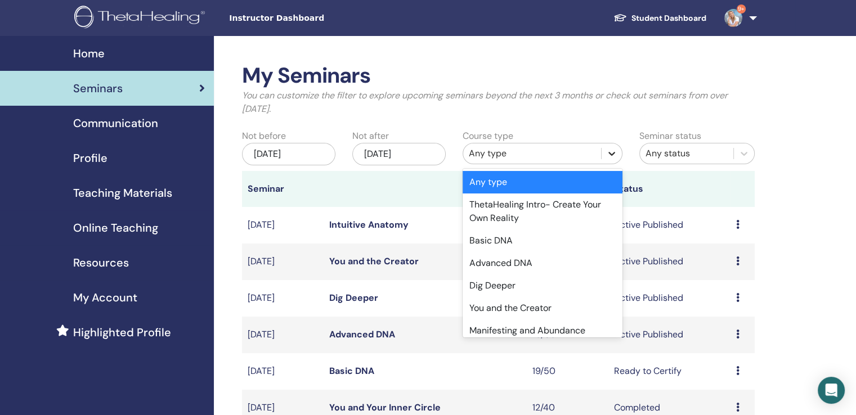
click at [614, 147] on div at bounding box center [611, 153] width 20 height 20
click at [537, 246] on div "Basic DNA" at bounding box center [543, 241] width 160 height 23
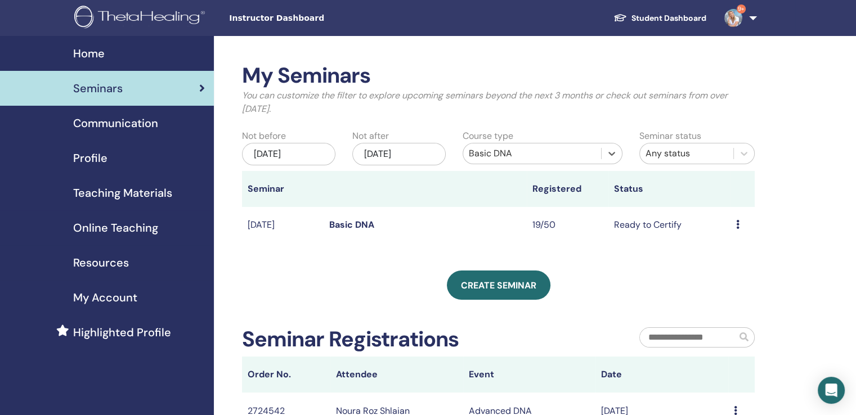
click at [411, 149] on div "[DATE]" at bounding box center [398, 154] width 93 height 23
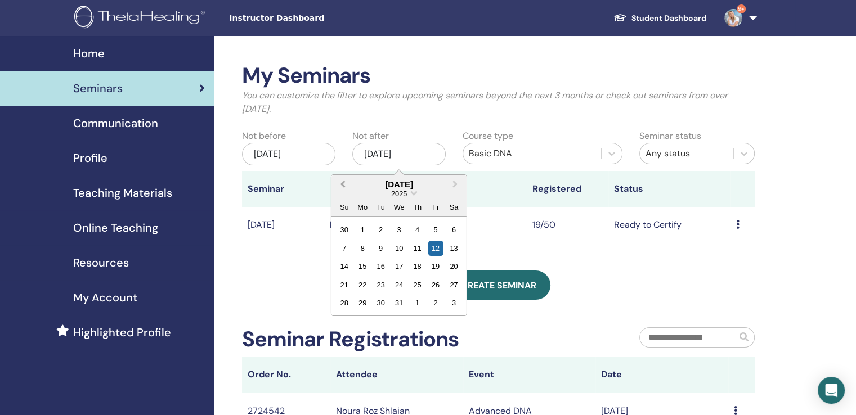
click at [343, 184] on span "Previous Month" at bounding box center [343, 184] width 0 height 12
click at [456, 179] on button "Next Month" at bounding box center [456, 185] width 18 height 18
click at [410, 193] on div "2025" at bounding box center [398, 194] width 135 height 10
click at [295, 154] on div "[DATE]" at bounding box center [288, 154] width 93 height 23
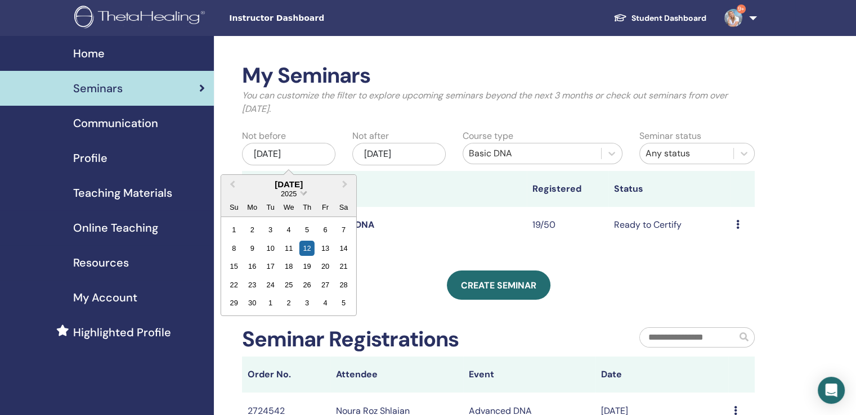
click at [291, 194] on span "2025" at bounding box center [289, 194] width 16 height 8
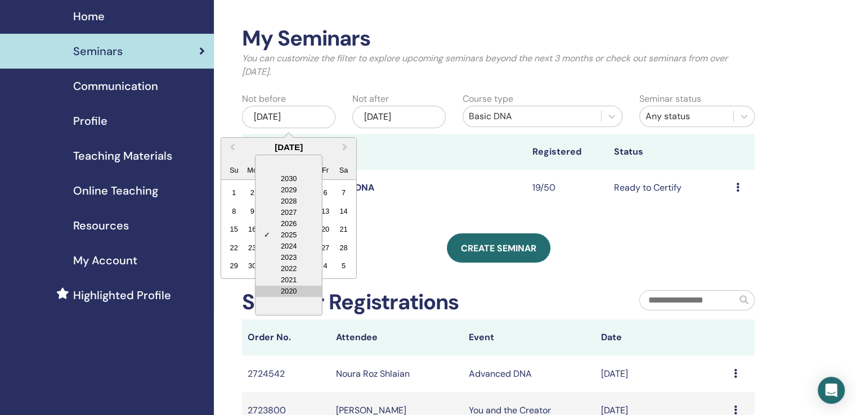
scroll to position [56, 0]
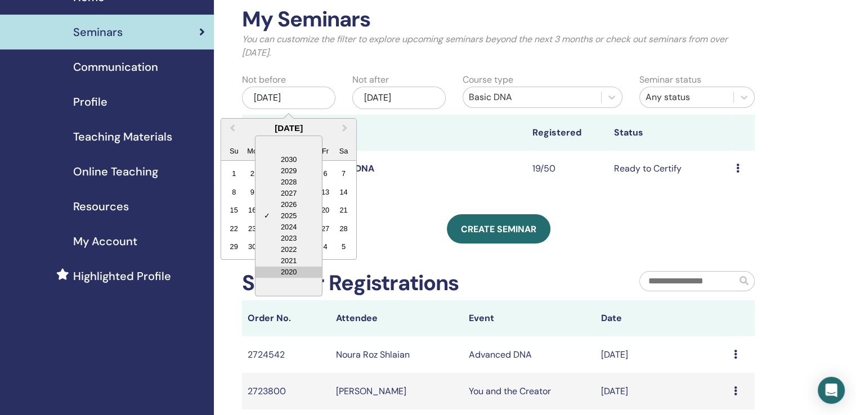
click at [281, 271] on div "2020" at bounding box center [288, 272] width 66 height 11
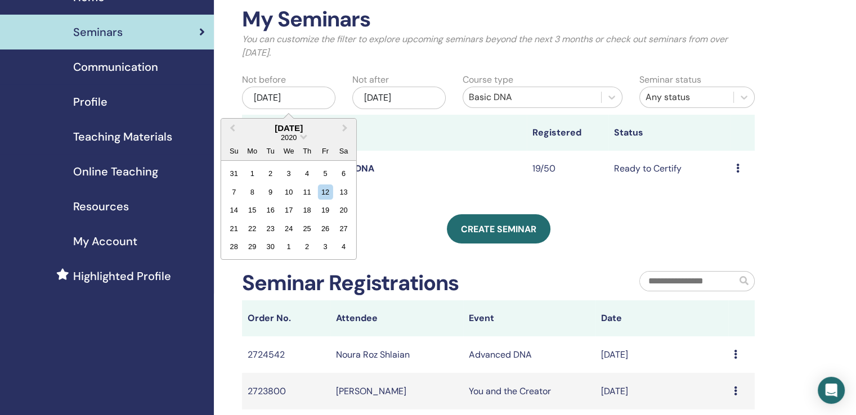
click at [476, 147] on th at bounding box center [425, 133] width 203 height 36
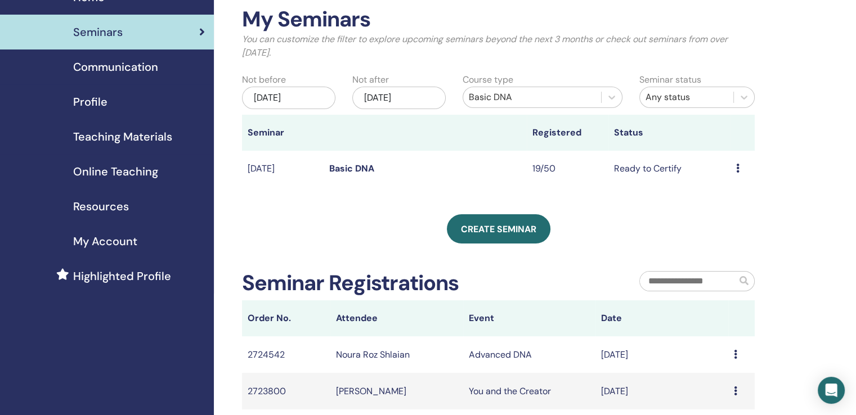
click at [688, 97] on div "Any status" at bounding box center [686, 98] width 82 height 14
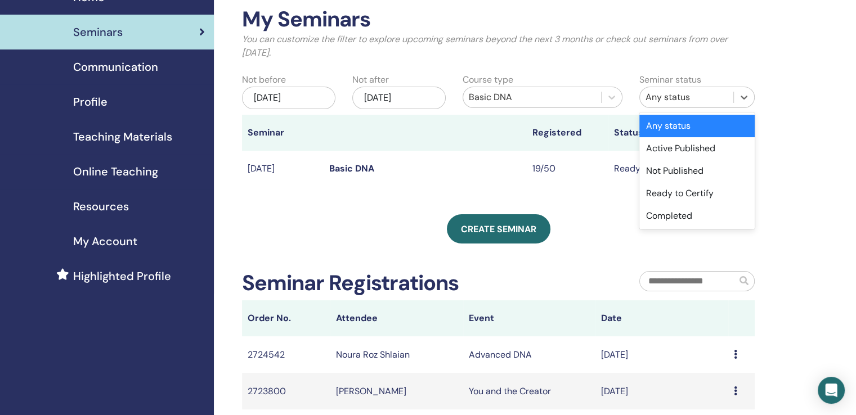
click at [676, 124] on div "Any status" at bounding box center [696, 126] width 115 height 23
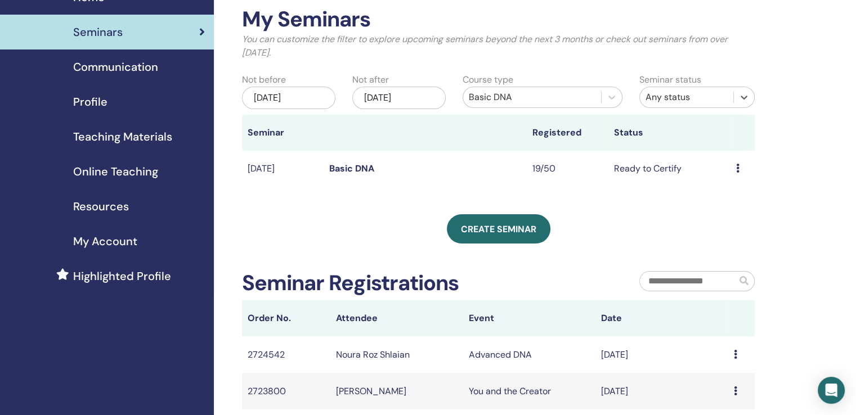
scroll to position [0, 0]
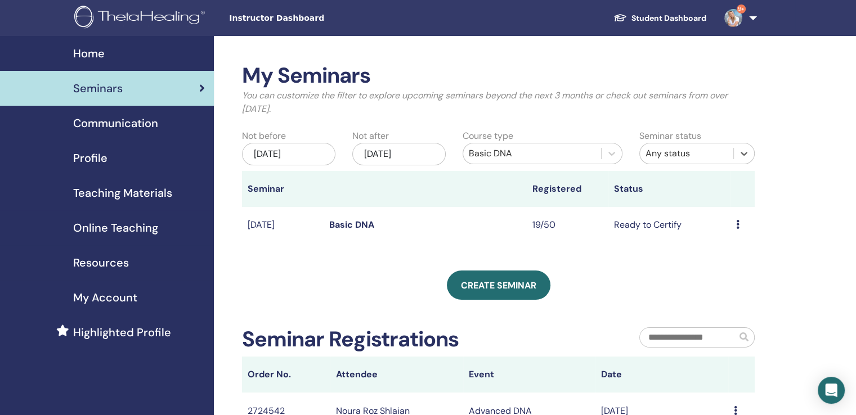
click at [309, 158] on div "[DATE]" at bounding box center [288, 154] width 93 height 23
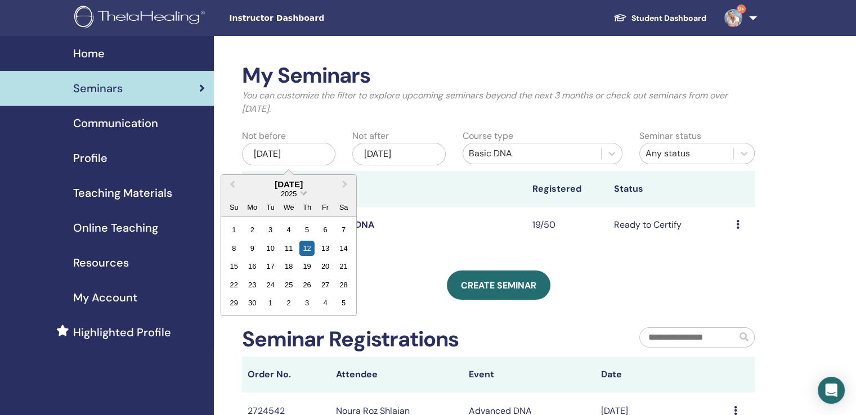
click at [294, 192] on span "2025" at bounding box center [289, 194] width 16 height 8
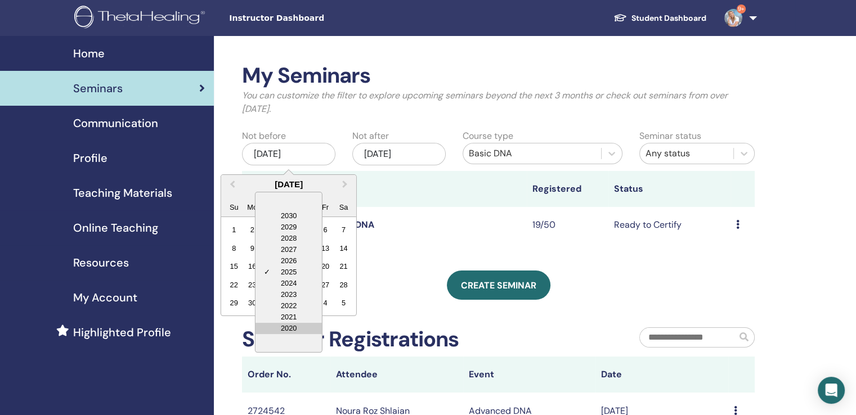
click at [286, 327] on div "2020" at bounding box center [288, 328] width 66 height 11
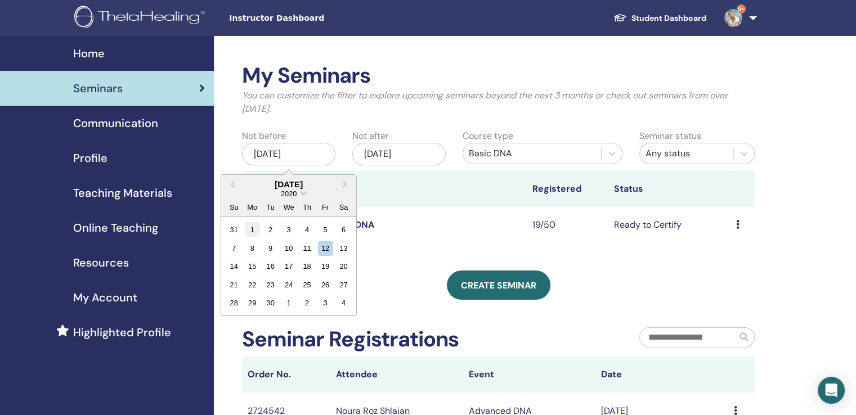
click at [252, 232] on div "1" at bounding box center [252, 229] width 15 height 15
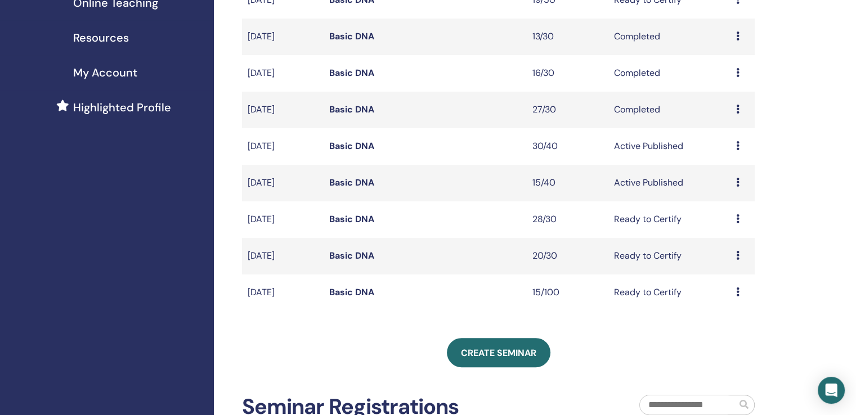
scroll to position [169, 0]
